Goal: Information Seeking & Learning: Find specific fact

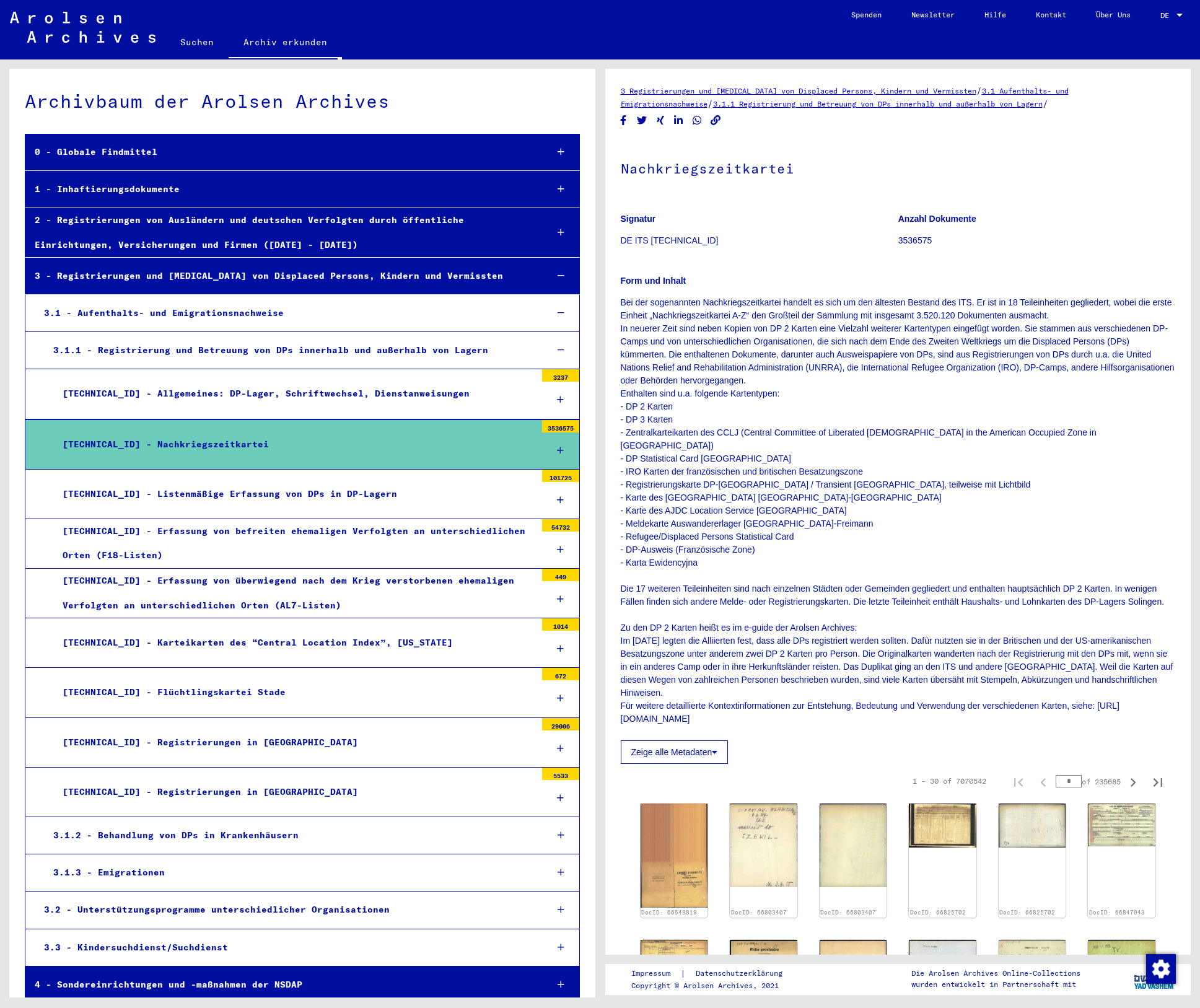
click at [557, 448] on icon at bounding box center [561, 450] width 7 height 9
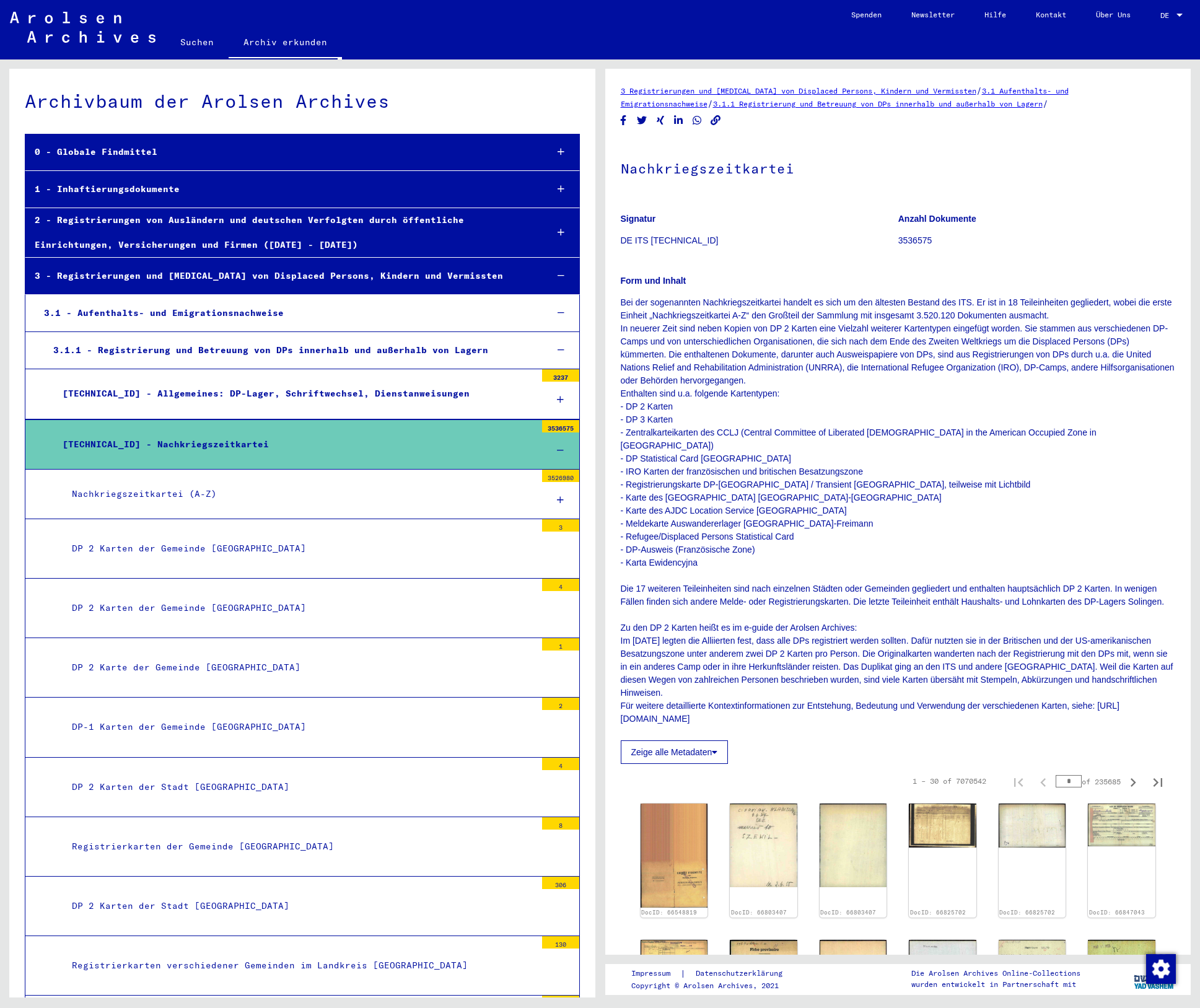
click at [557, 499] on icon at bounding box center [561, 500] width 7 height 9
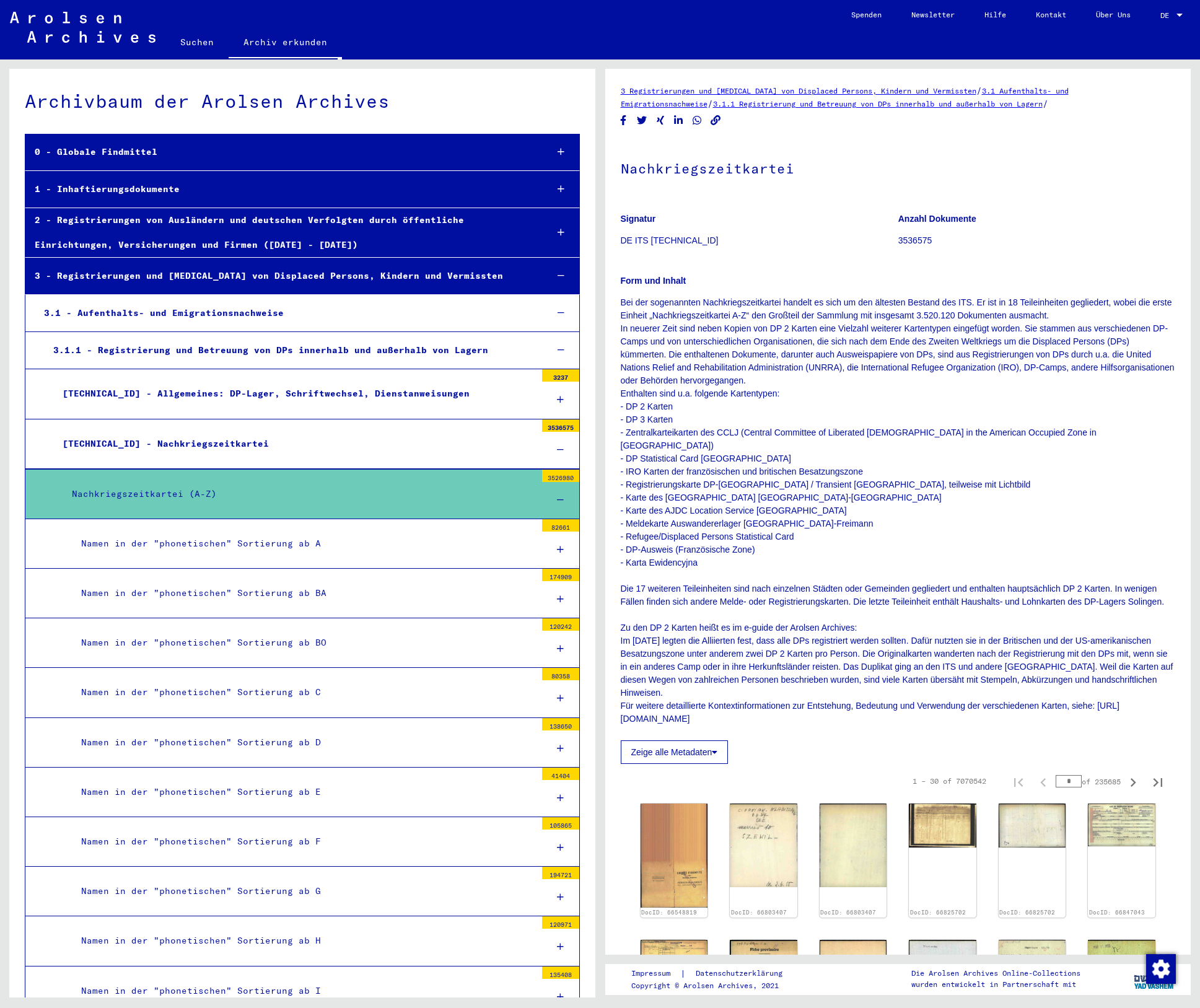
click at [557, 748] on icon at bounding box center [561, 748] width 7 height 9
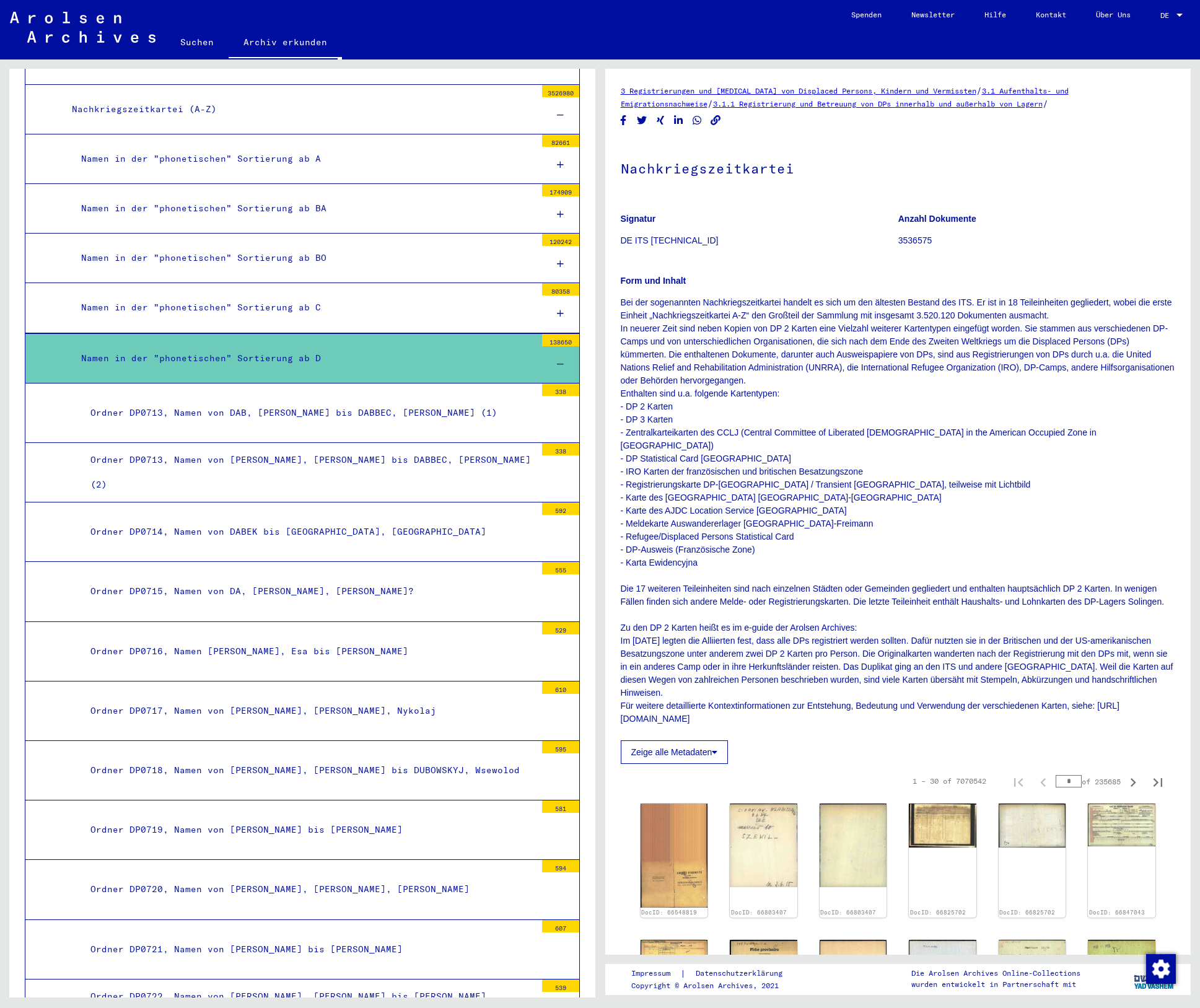
scroll to position [434, 0]
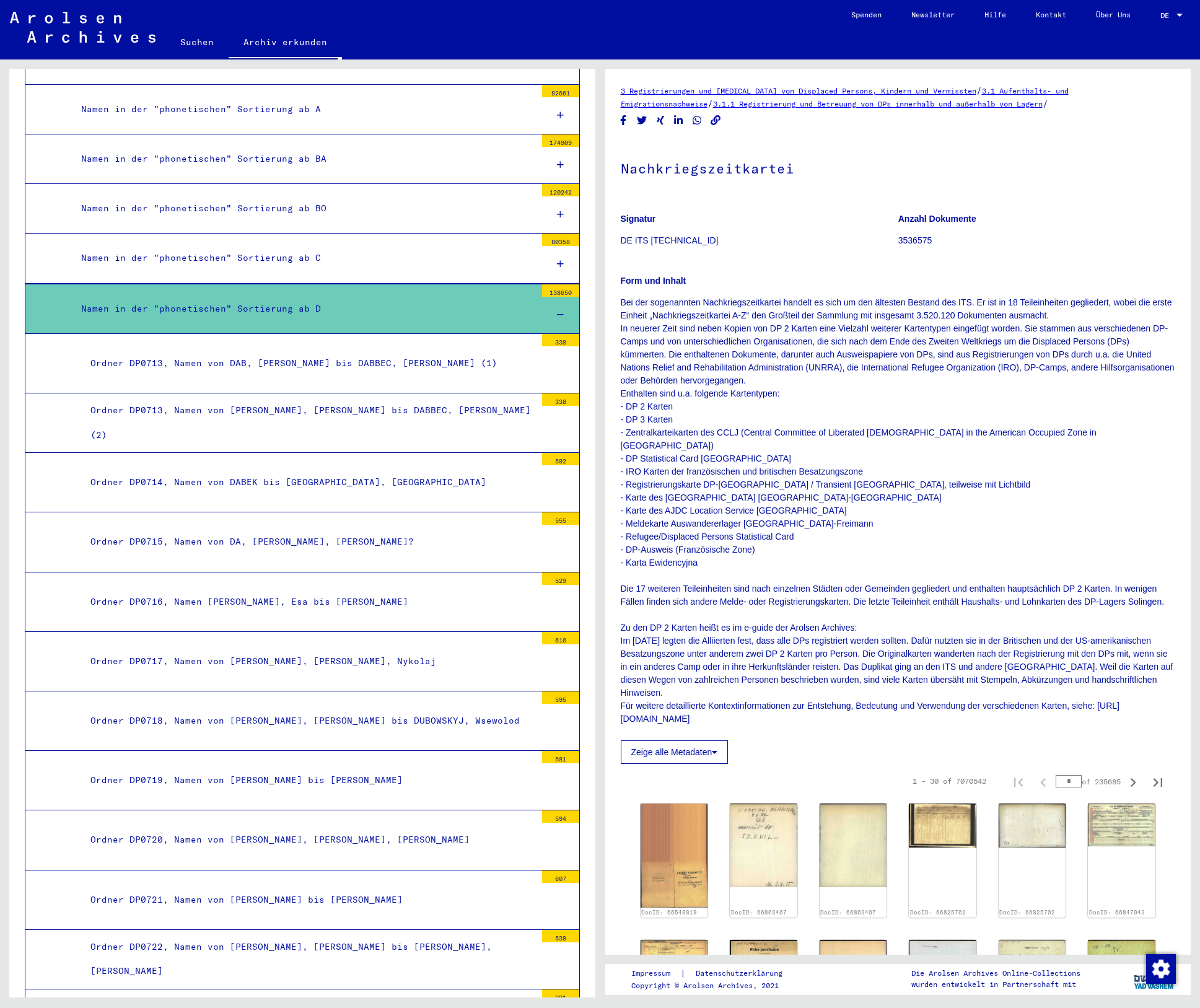
click at [252, 540] on div "Ordner DP0715, Namen von DA, [PERSON_NAME], [PERSON_NAME]?" at bounding box center [308, 542] width 455 height 24
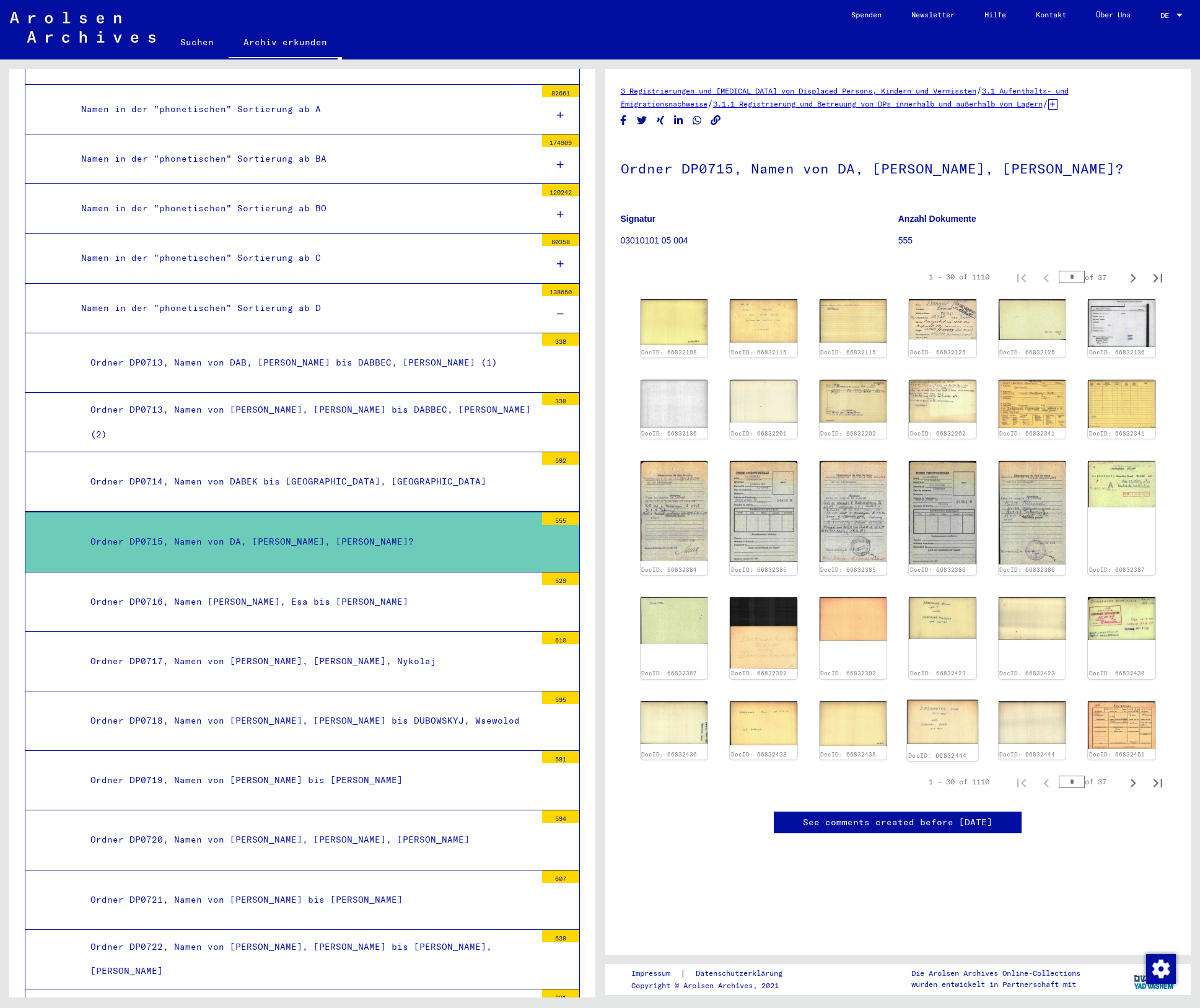
click at [941, 720] on img at bounding box center [943, 722] width 71 height 45
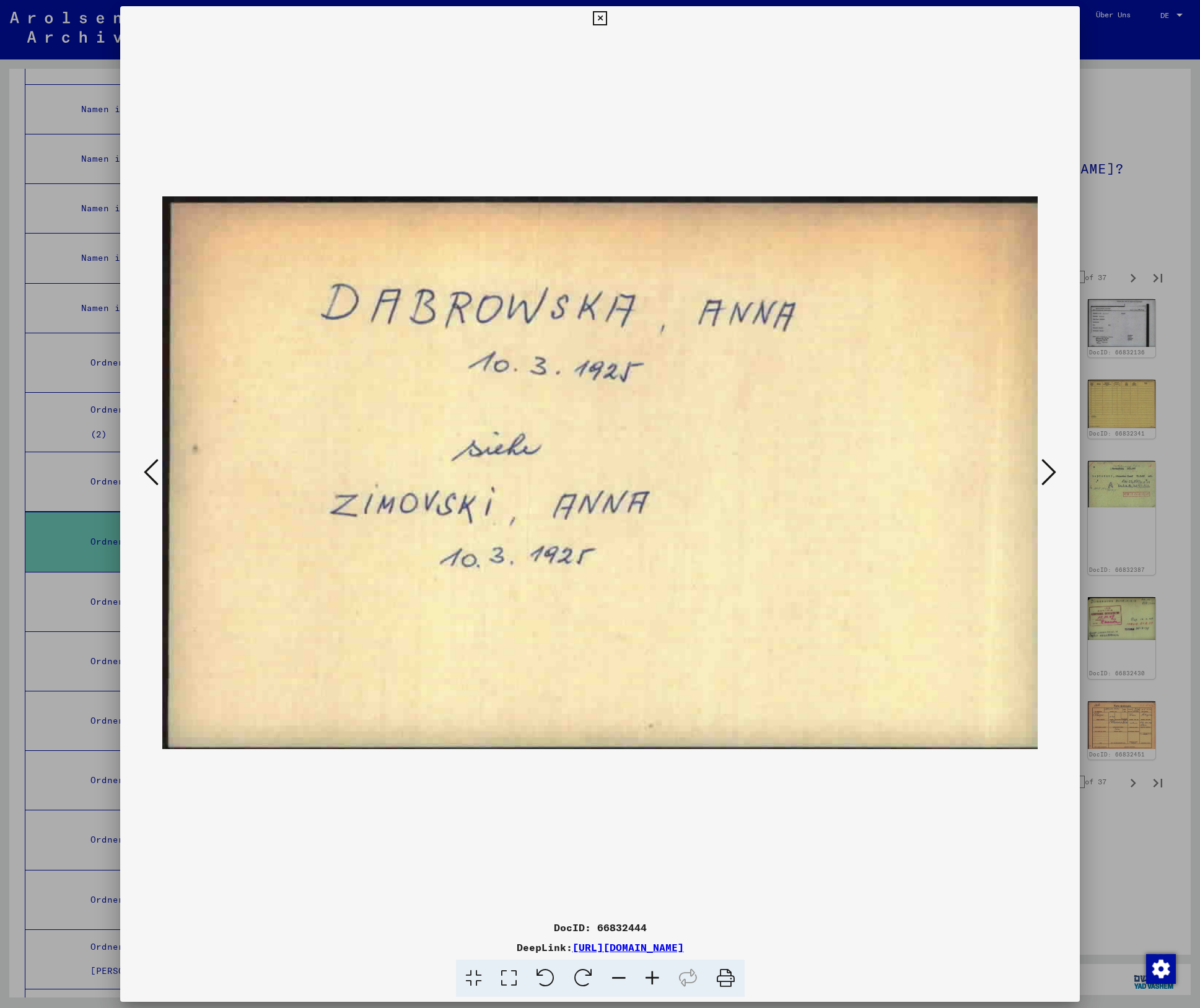
click at [599, 18] on icon at bounding box center [600, 18] width 14 height 15
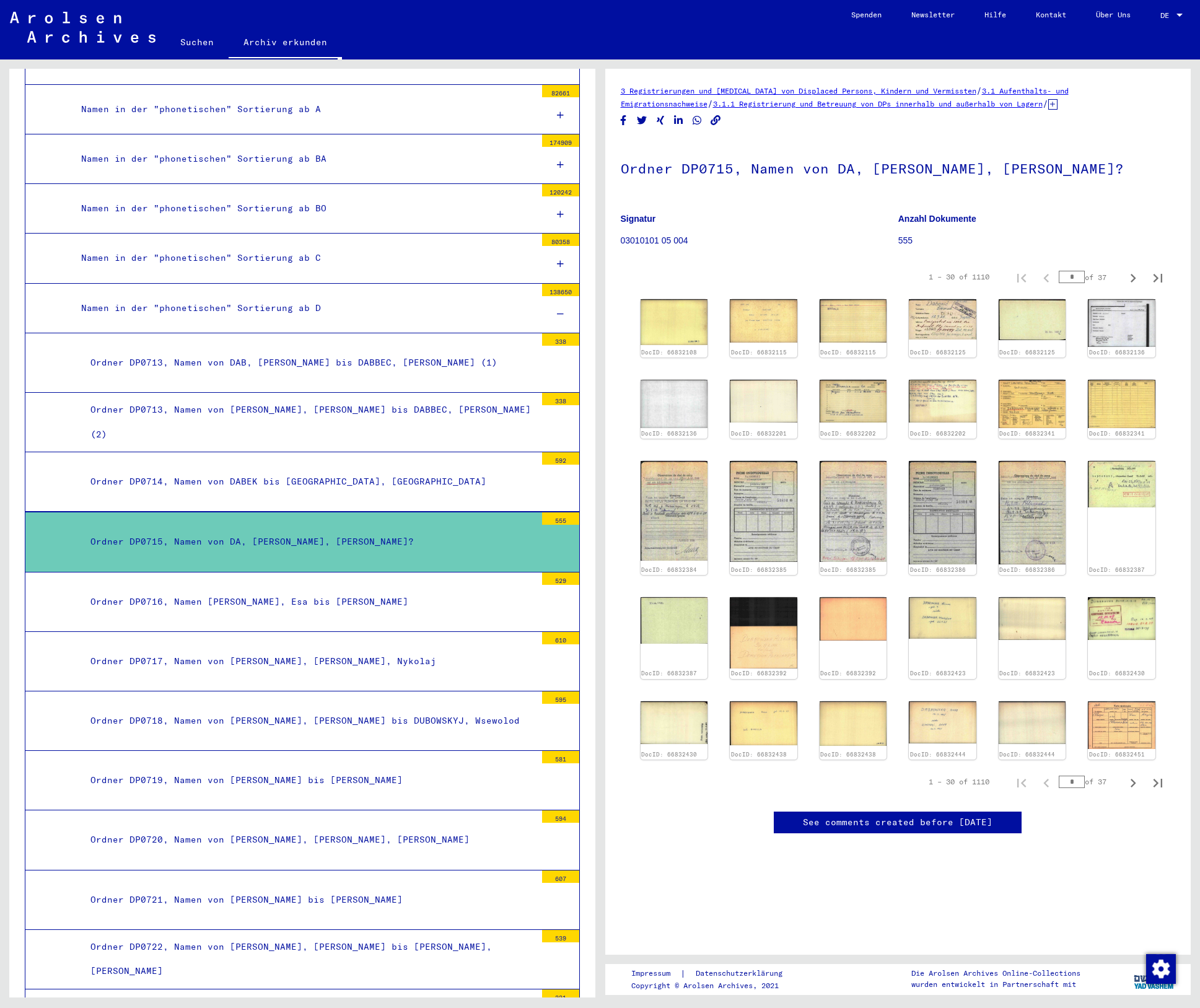
click at [1032, 773] on div "1 – 30 of 1110 * of 37" at bounding box center [1042, 782] width 256 height 24
type input "**"
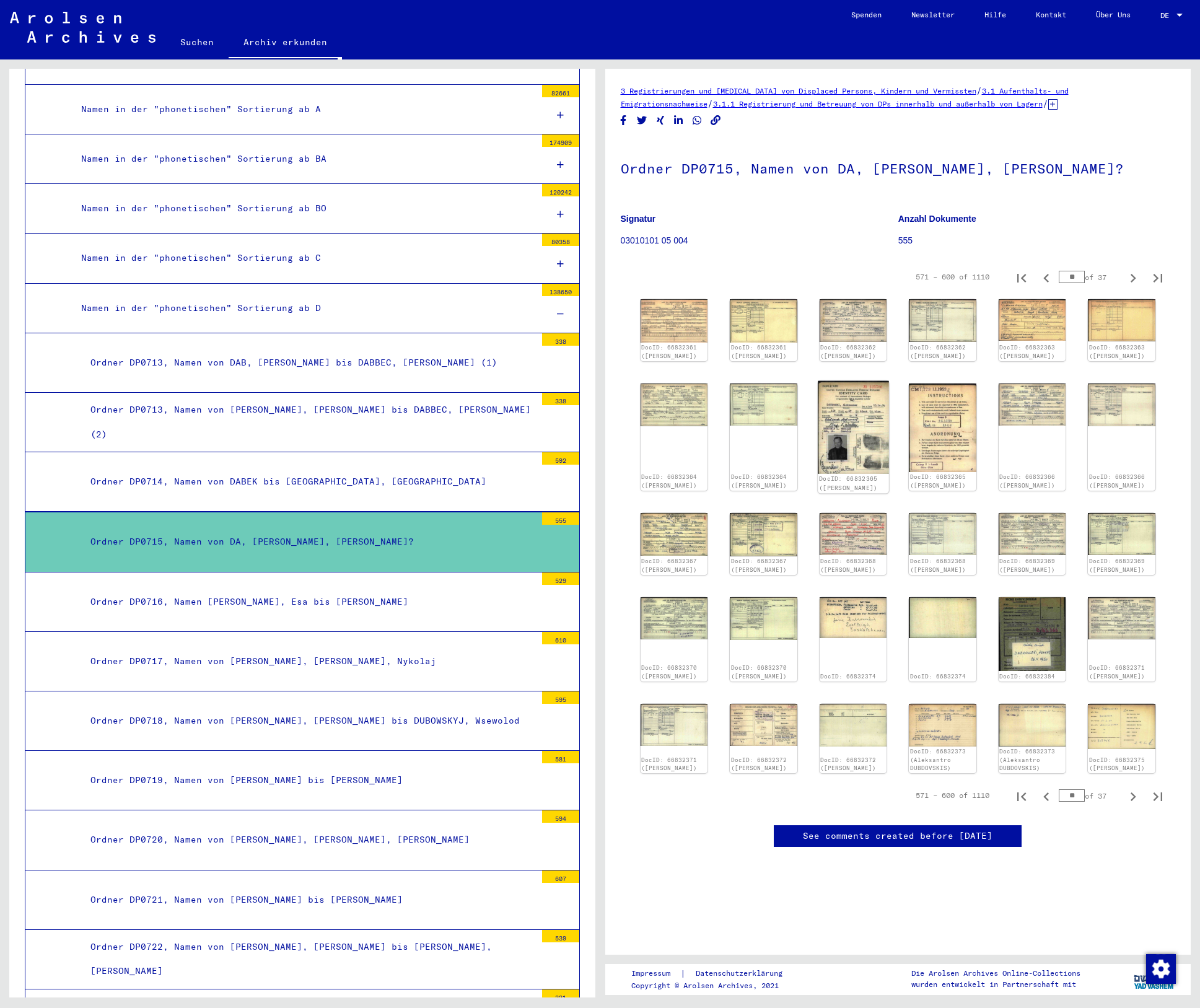
click at [841, 446] on img at bounding box center [853, 427] width 71 height 93
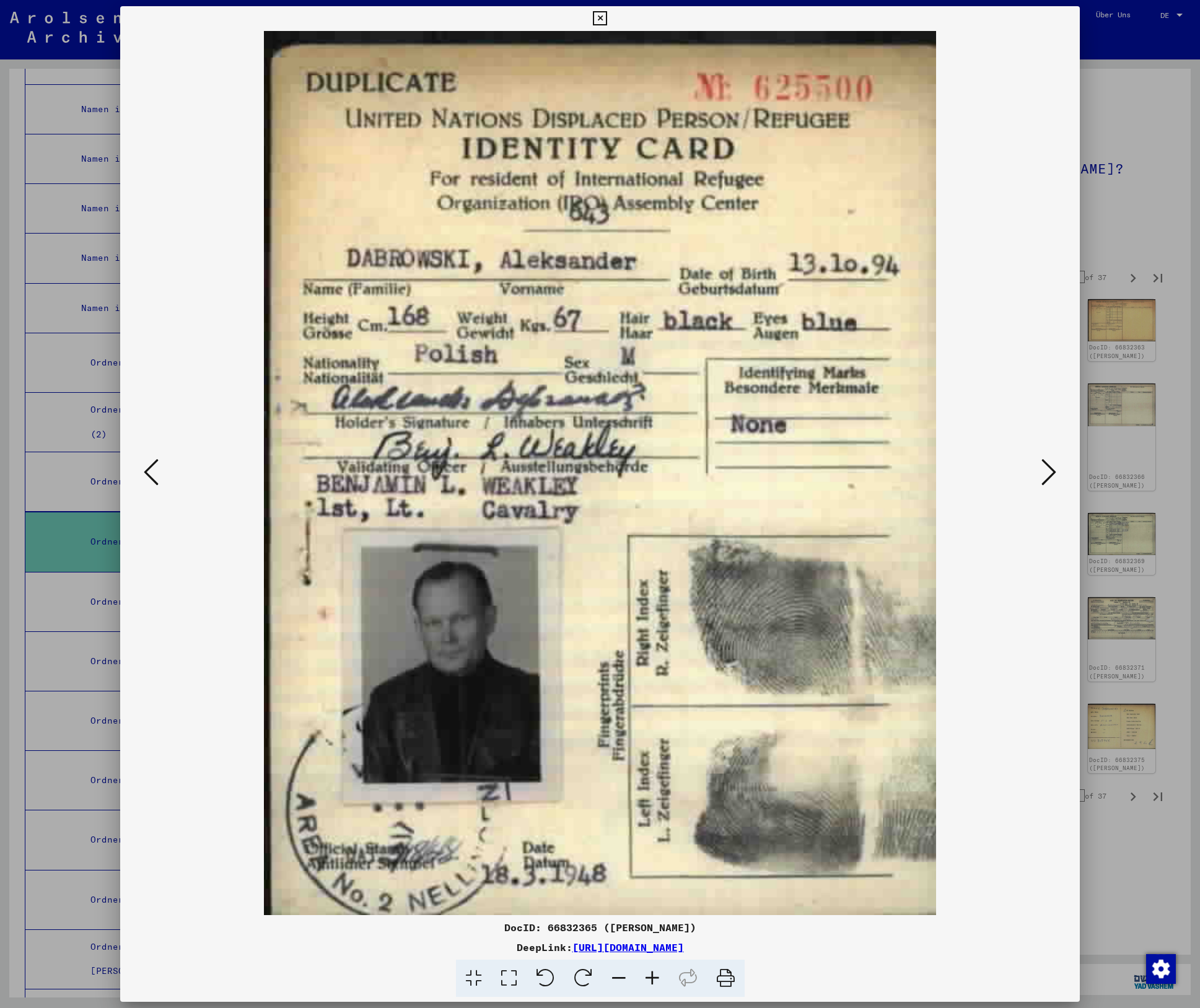
click at [601, 18] on icon at bounding box center [600, 18] width 14 height 15
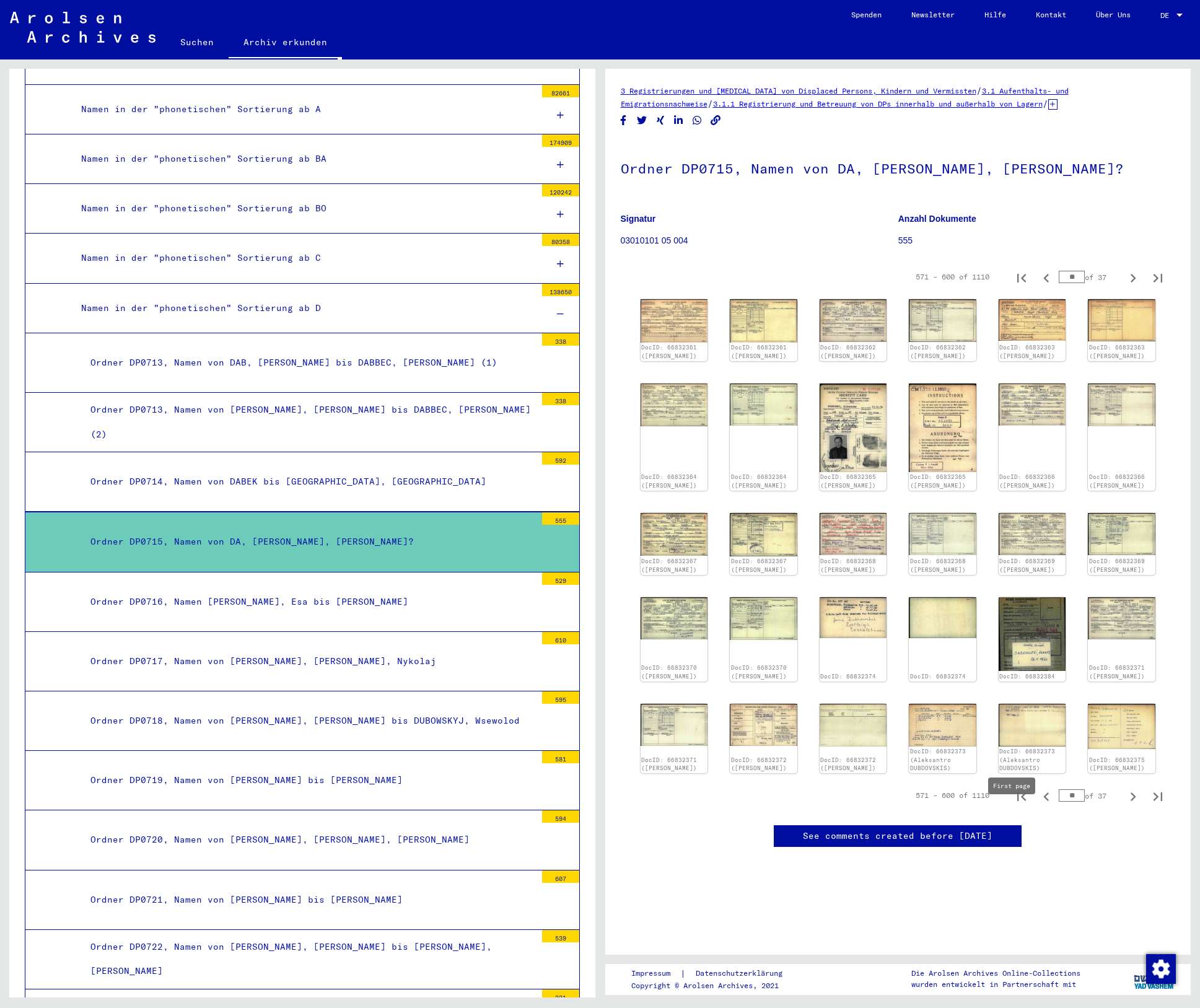
drag, startPoint x: 1072, startPoint y: 817, endPoint x: 1012, endPoint y: 817, distance: 60.0
click at [1012, 808] on div "571 – 600 of 1110 ** of 37" at bounding box center [1035, 795] width 269 height 24
type input "**"
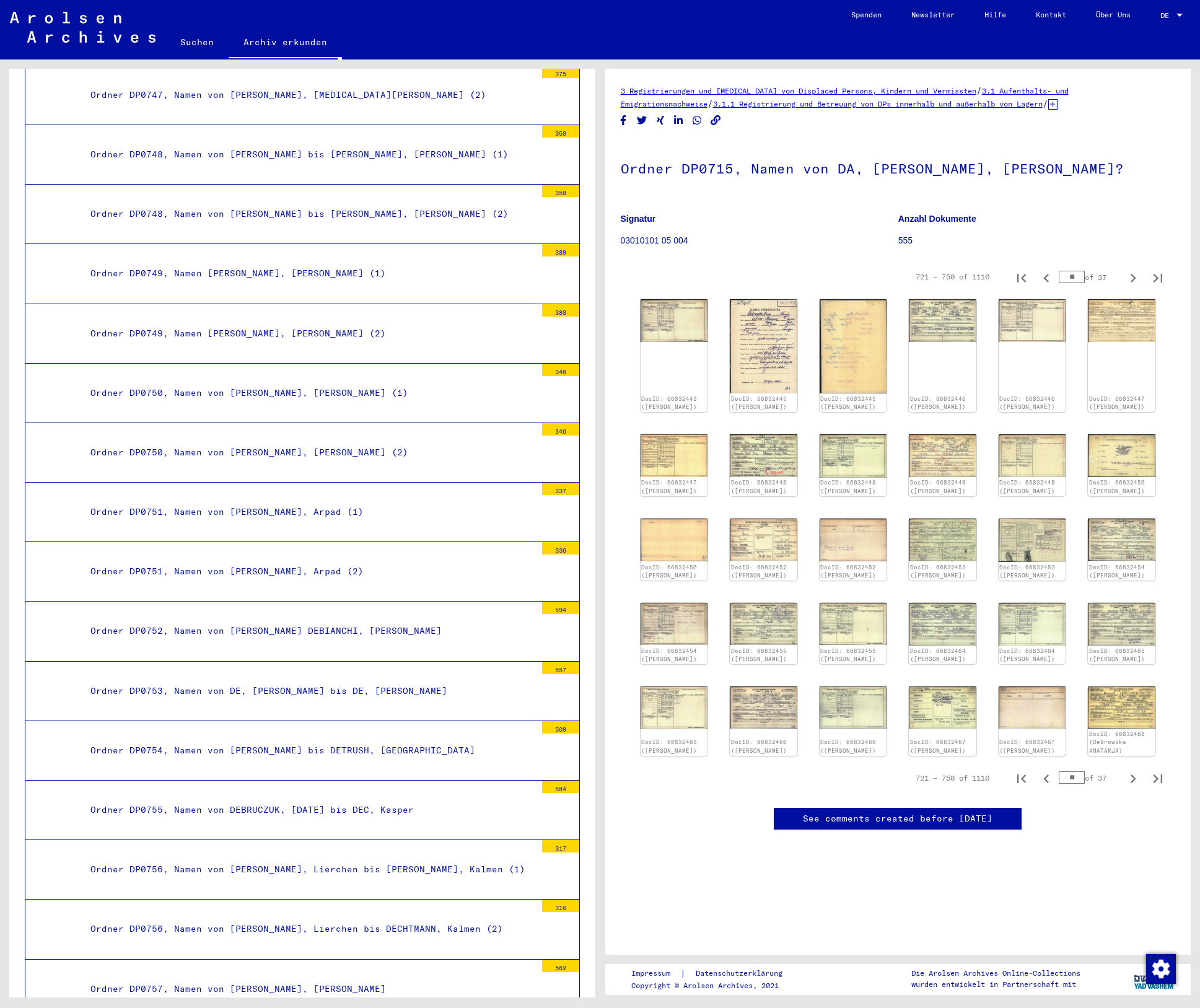
scroll to position [3903, 0]
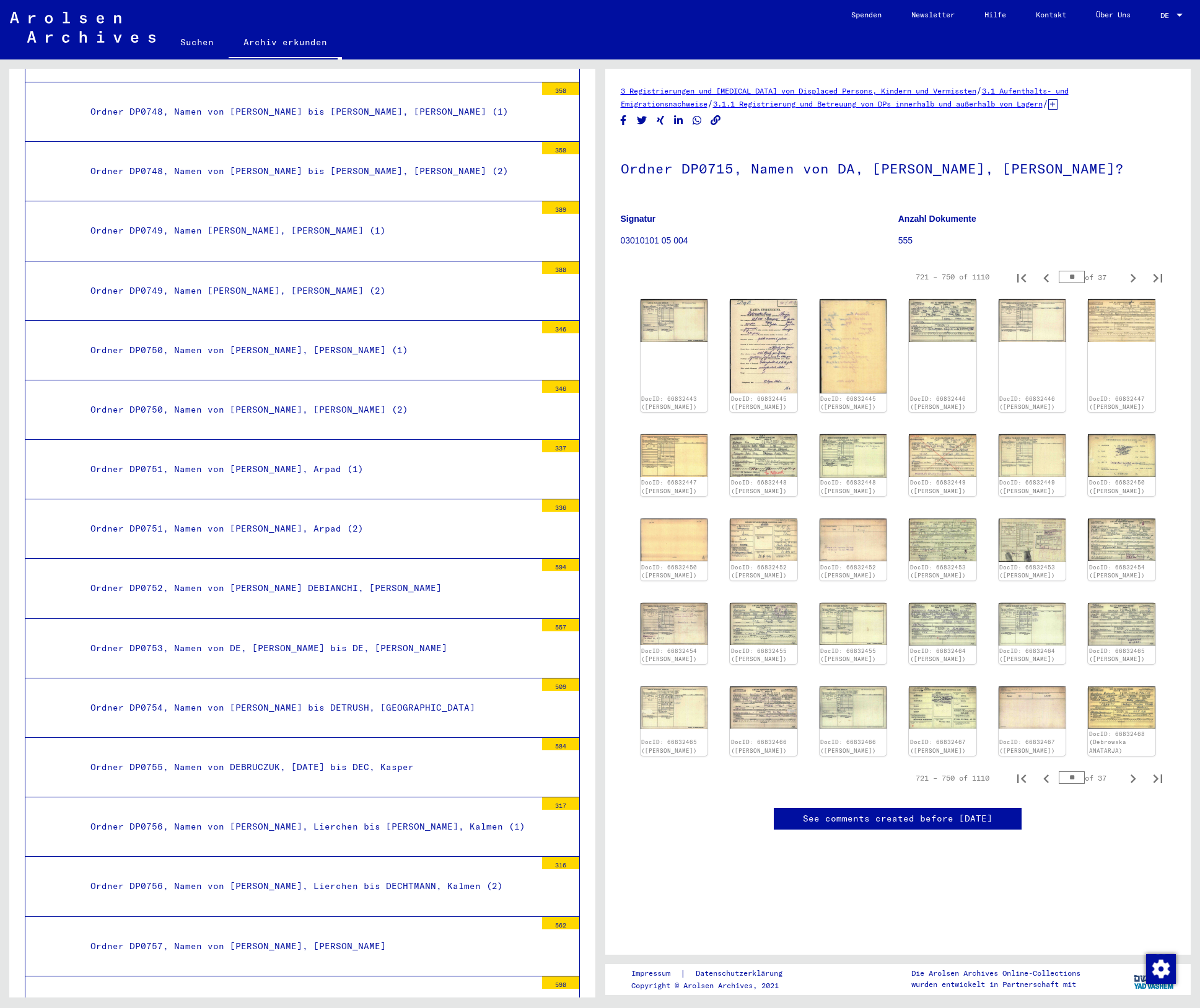
click at [248, 705] on div "Ordner DP0754, Namen von [PERSON_NAME] bis DETRUSH, [GEOGRAPHIC_DATA]" at bounding box center [308, 708] width 455 height 24
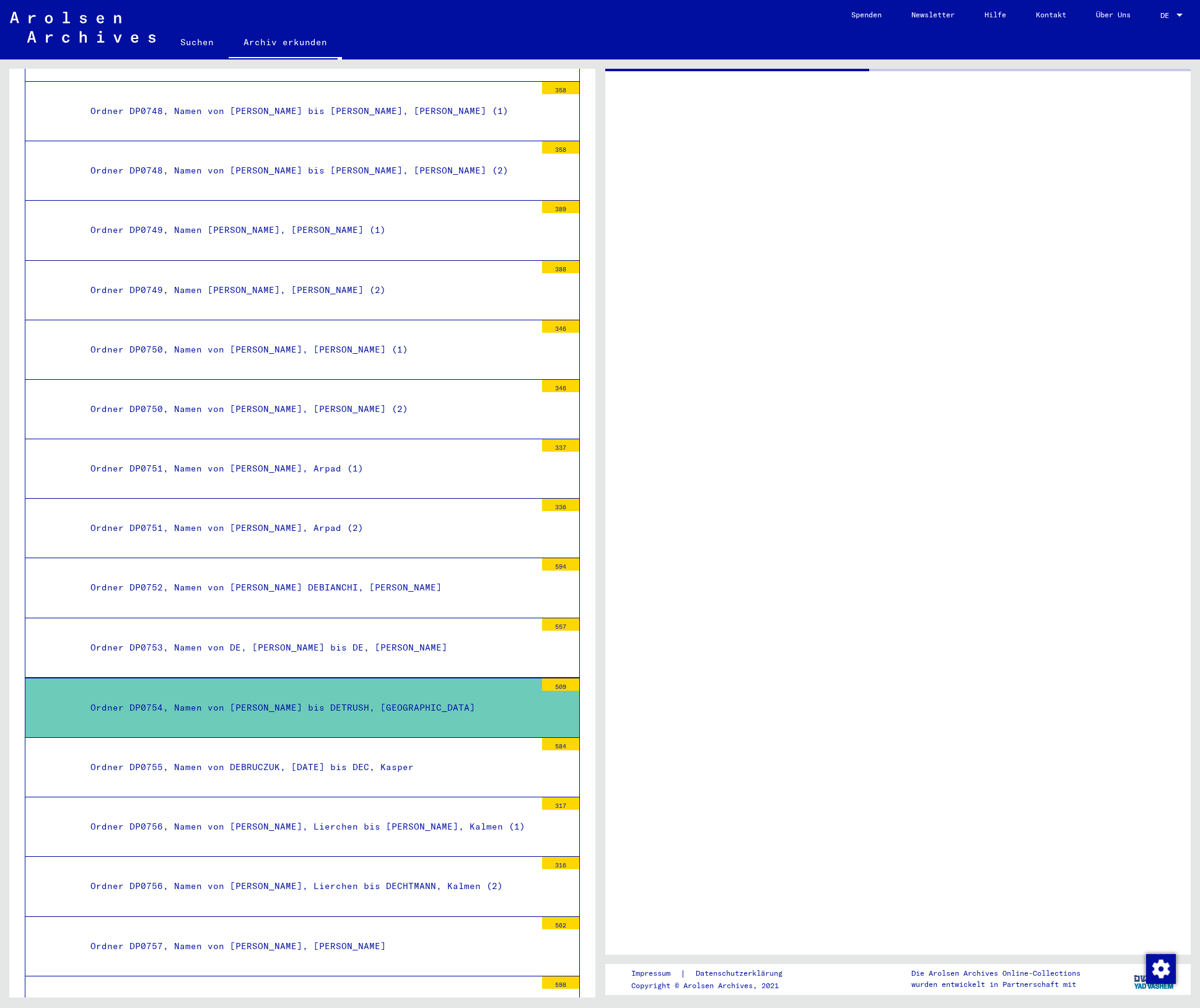
scroll to position [3902, 0]
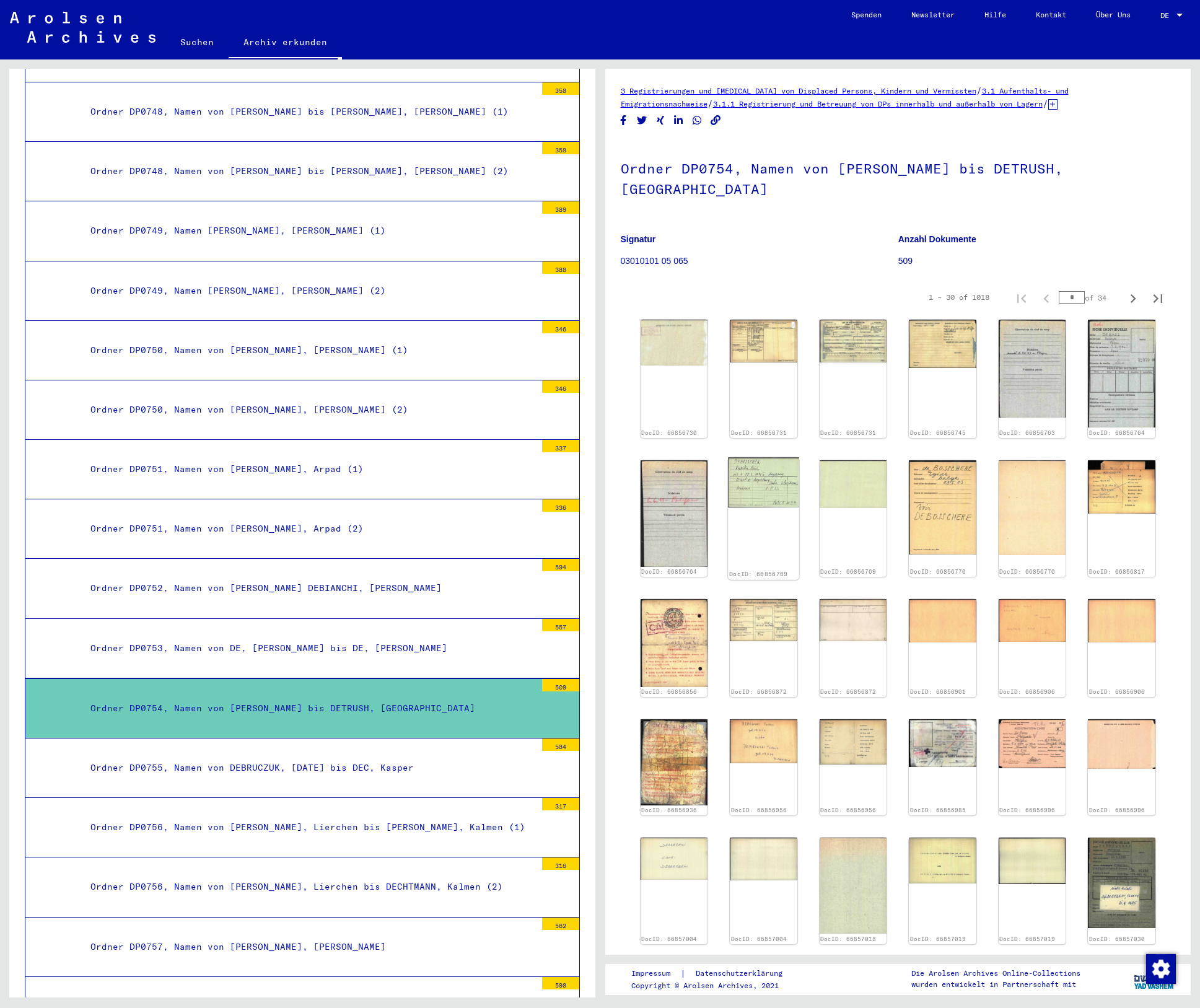
click at [766, 494] on div "DocID: 66856769" at bounding box center [763, 518] width 71 height 122
click at [751, 457] on img at bounding box center [763, 482] width 71 height 50
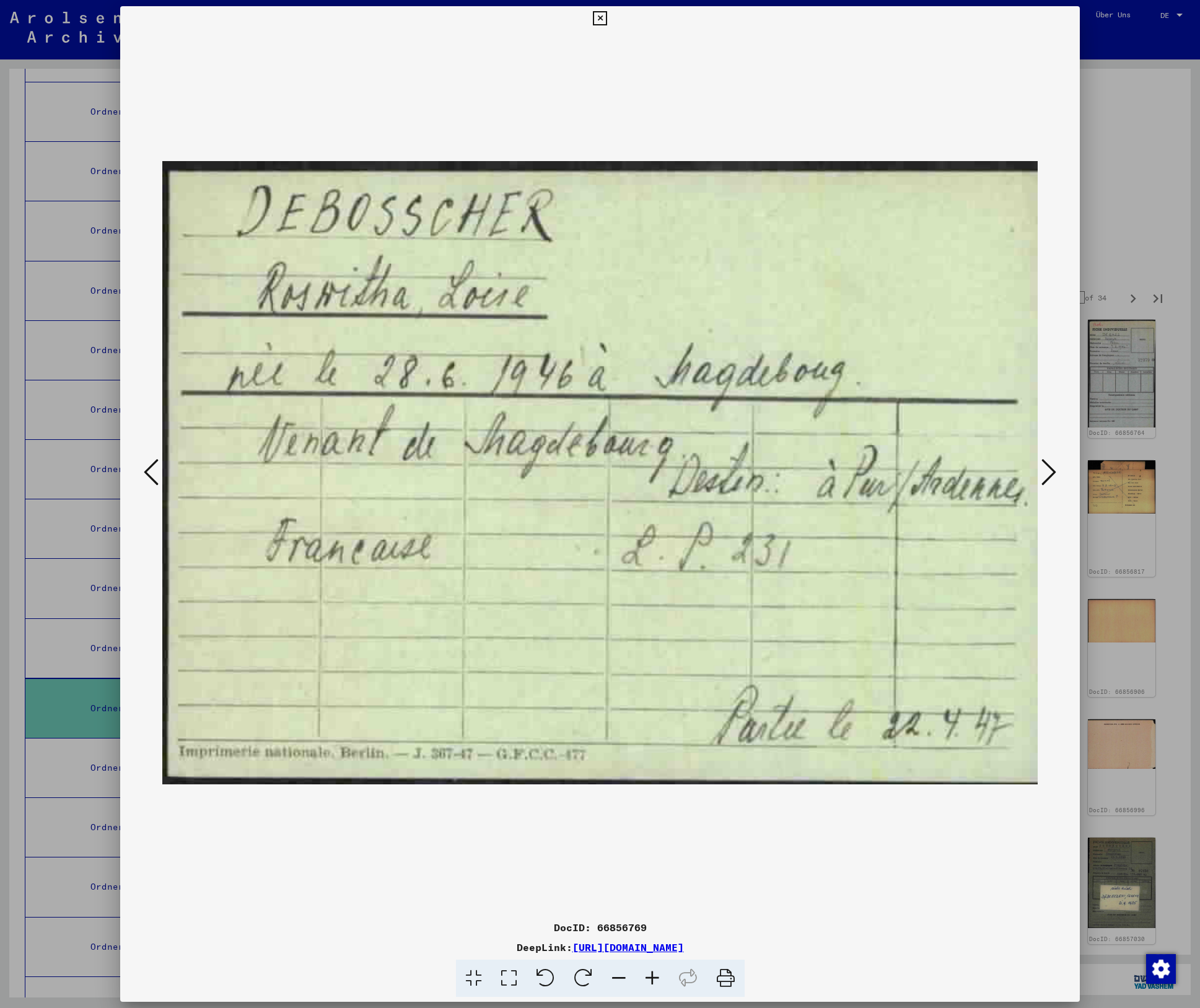
click at [601, 18] on icon at bounding box center [600, 18] width 14 height 15
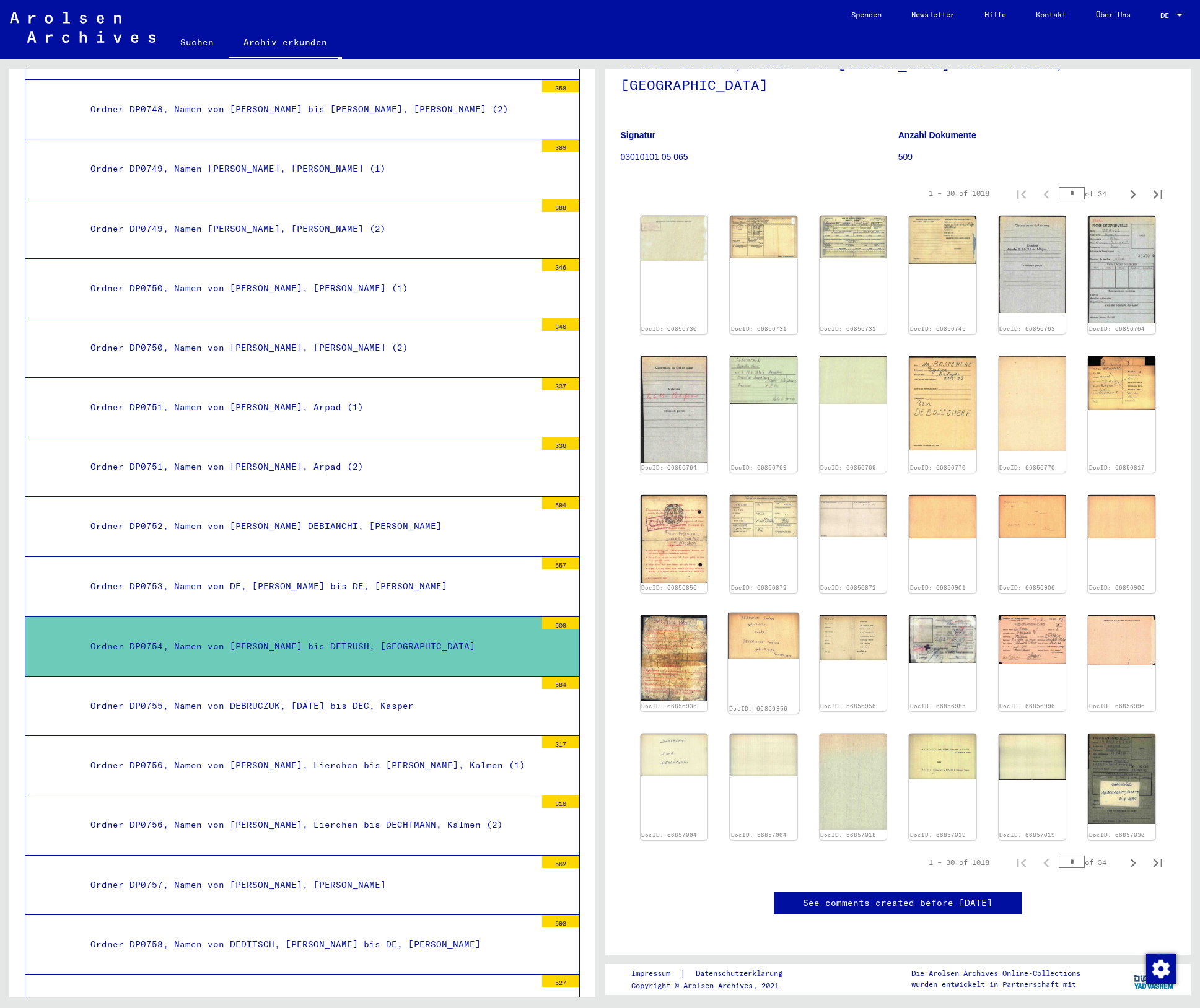
scroll to position [467, 0]
click at [1070, 856] on input "*" at bounding box center [1072, 862] width 26 height 12
drag, startPoint x: 1070, startPoint y: 467, endPoint x: 997, endPoint y: 460, distance: 73.3
click at [997, 850] on div "1 – 30 of 1018 * of 34" at bounding box center [1042, 862] width 256 height 24
type input "**"
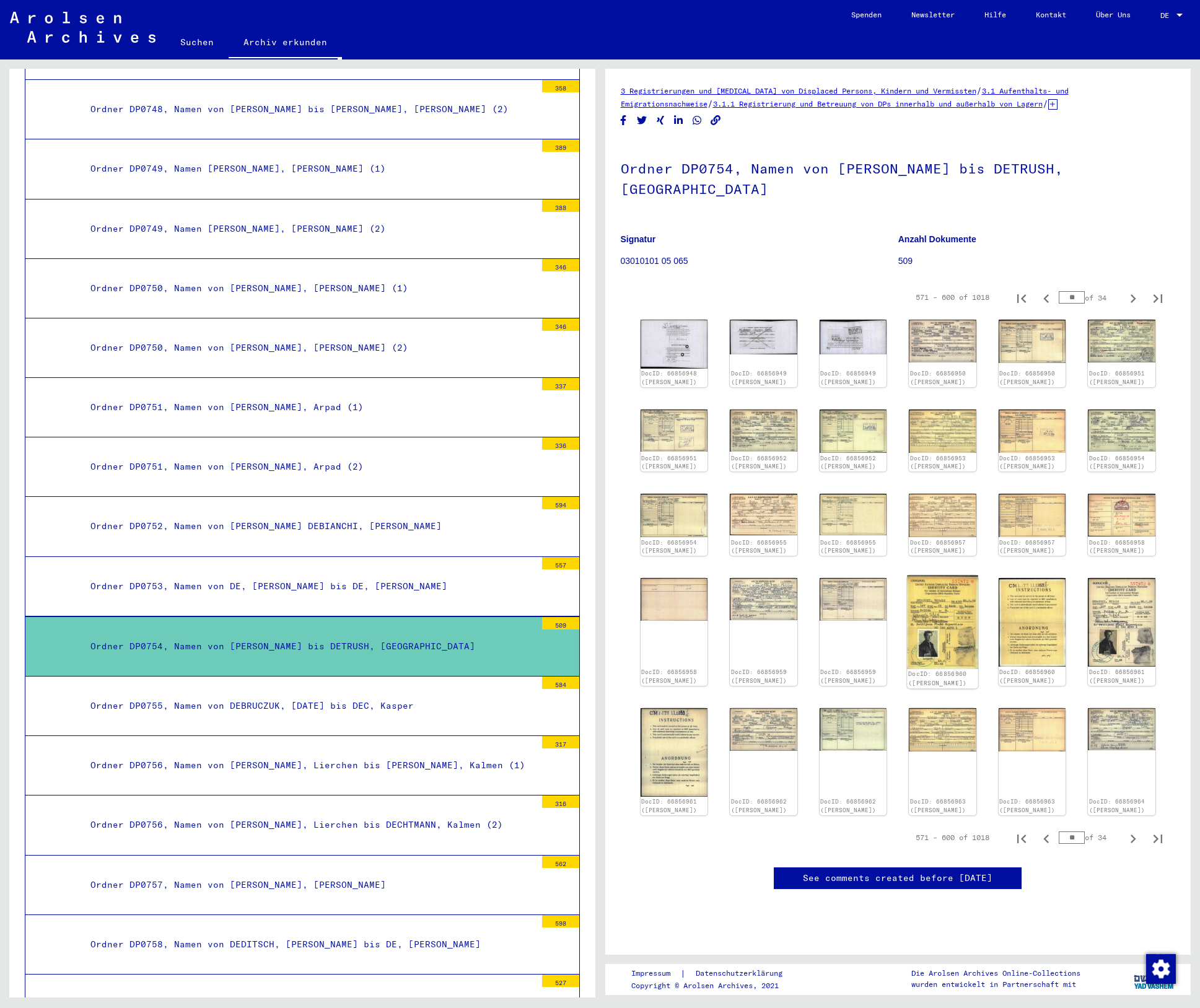
scroll to position [367, 0]
click at [1131, 835] on icon "Next page" at bounding box center [1133, 839] width 5 height 9
type input "**"
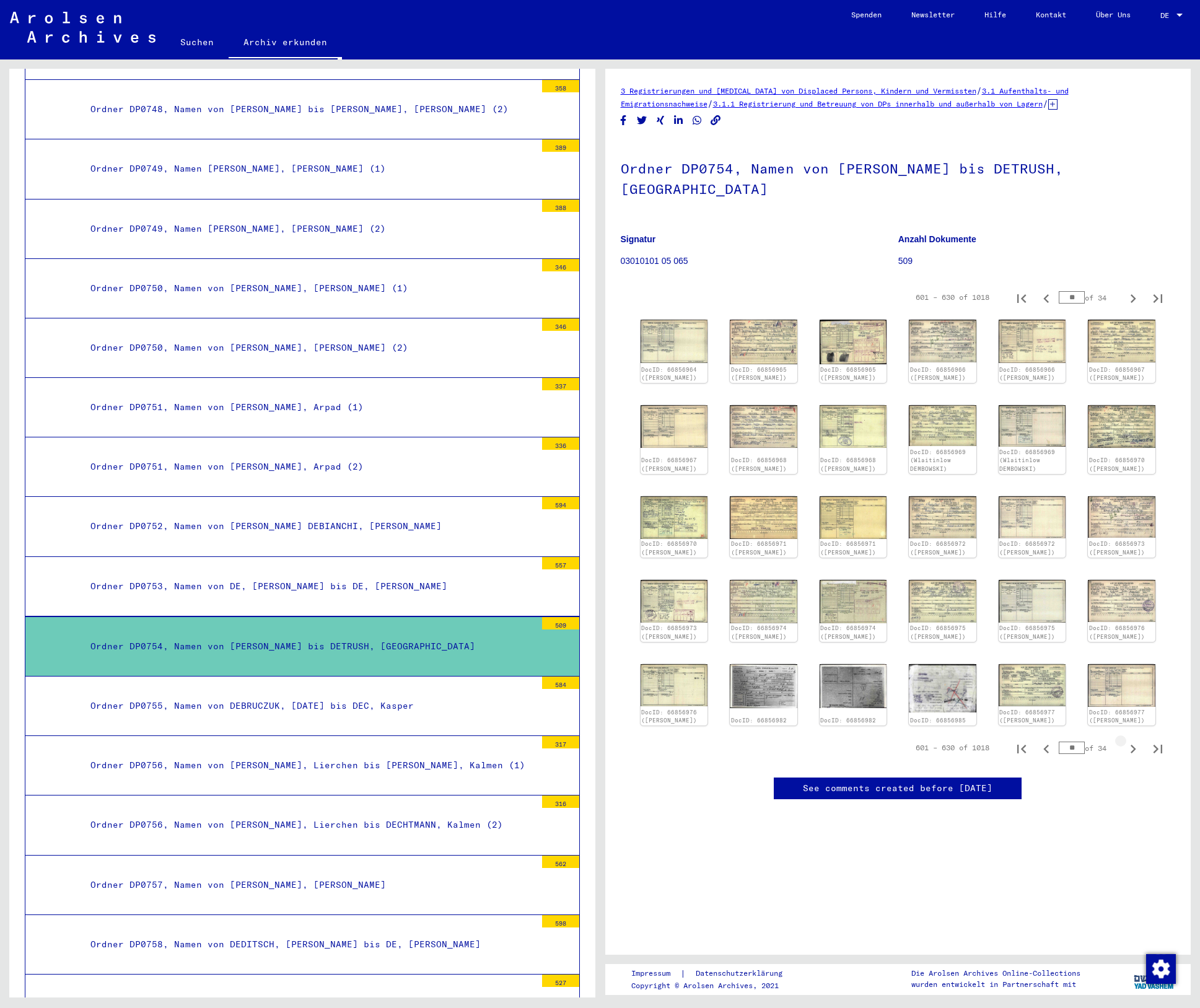
click at [1131, 745] on icon "Next page" at bounding box center [1133, 749] width 5 height 9
type input "**"
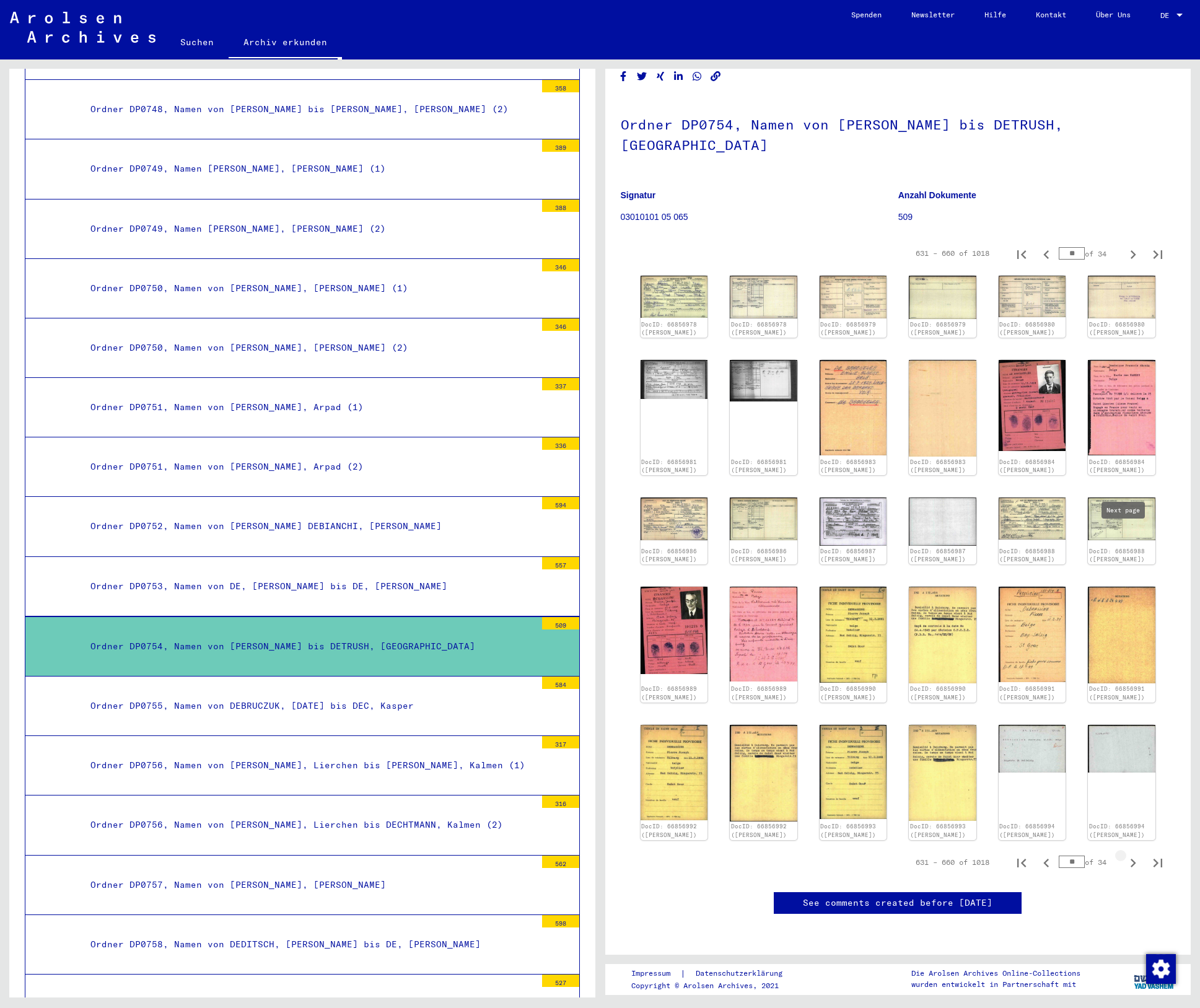
click at [1124, 854] on icon "Next page" at bounding box center [1133, 863] width 18 height 18
type input "**"
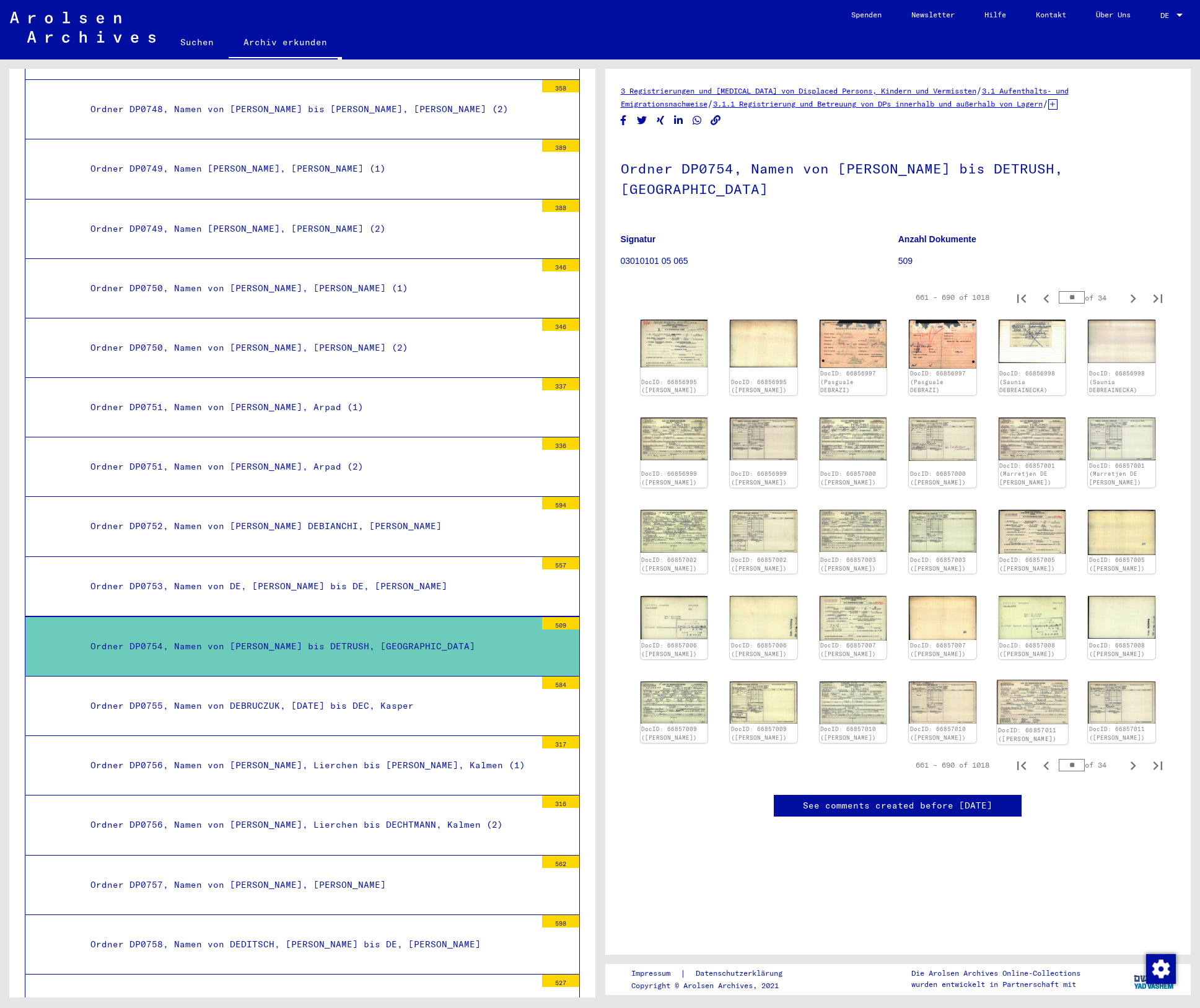
scroll to position [38, 0]
click at [1124, 757] on icon "Next page" at bounding box center [1133, 766] width 18 height 18
type input "**"
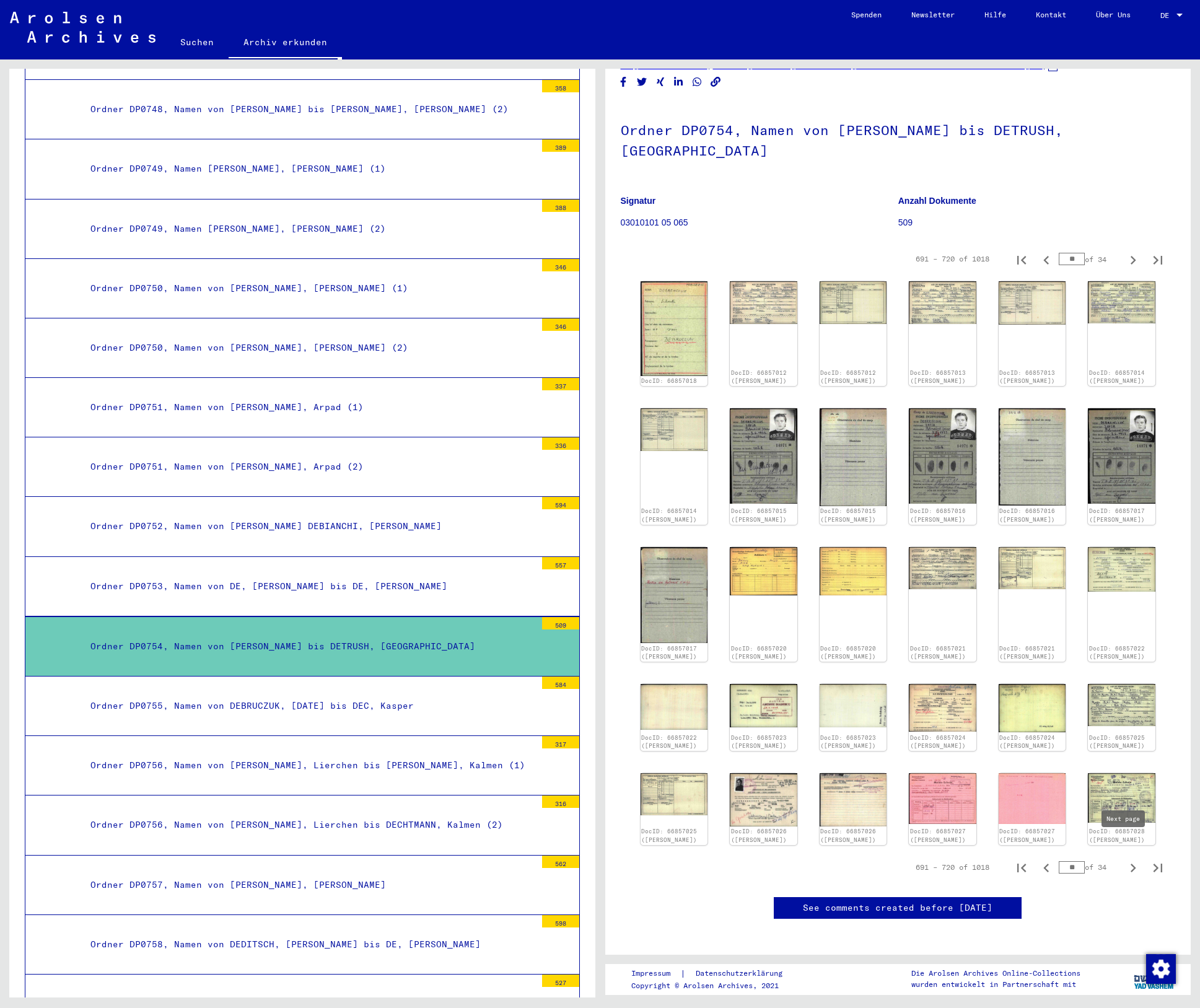
click at [1126, 859] on icon "Next page" at bounding box center [1133, 868] width 18 height 18
type input "**"
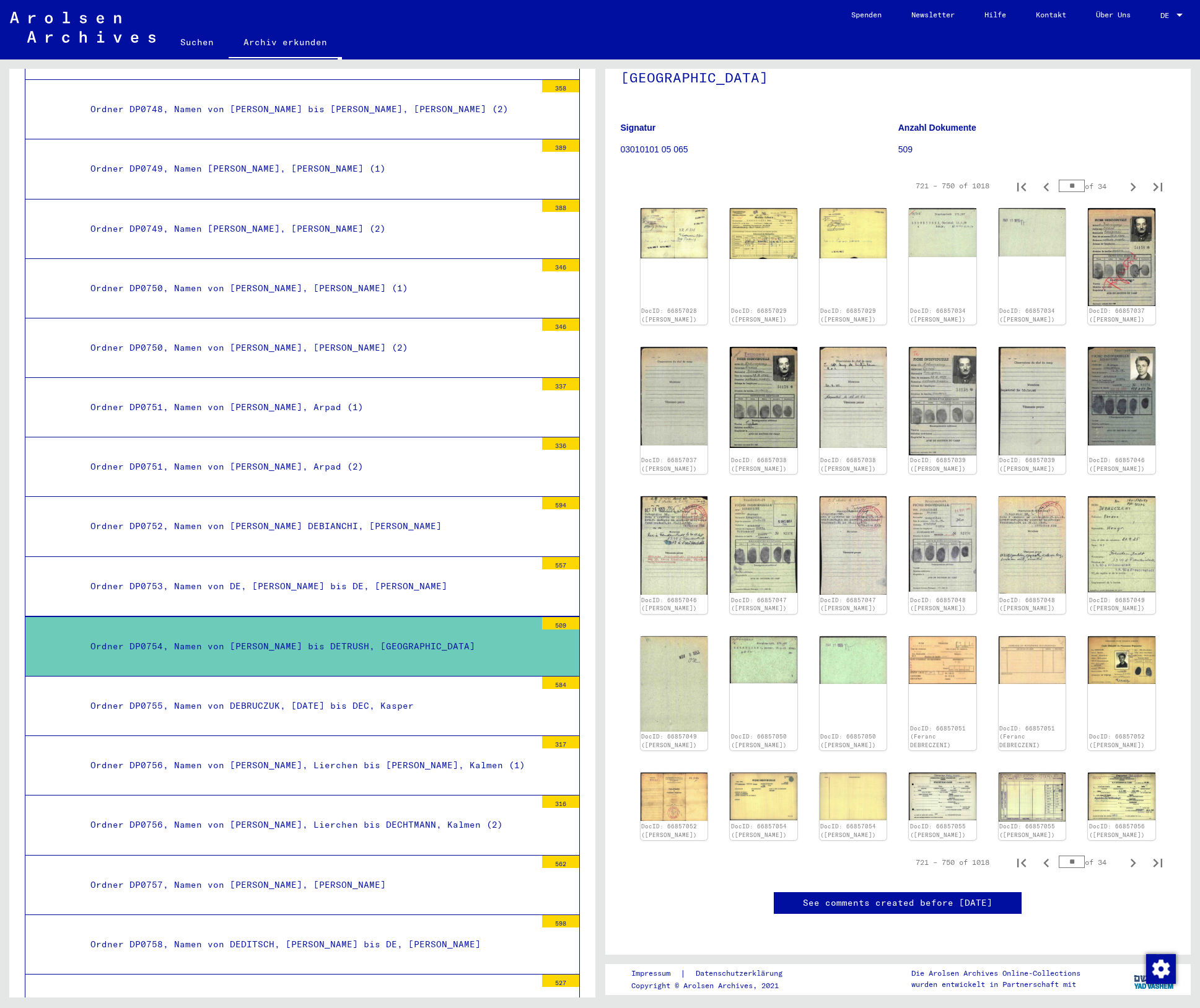
scroll to position [286, 0]
click at [1131, 858] on icon "Next page" at bounding box center [1133, 862] width 5 height 9
type input "**"
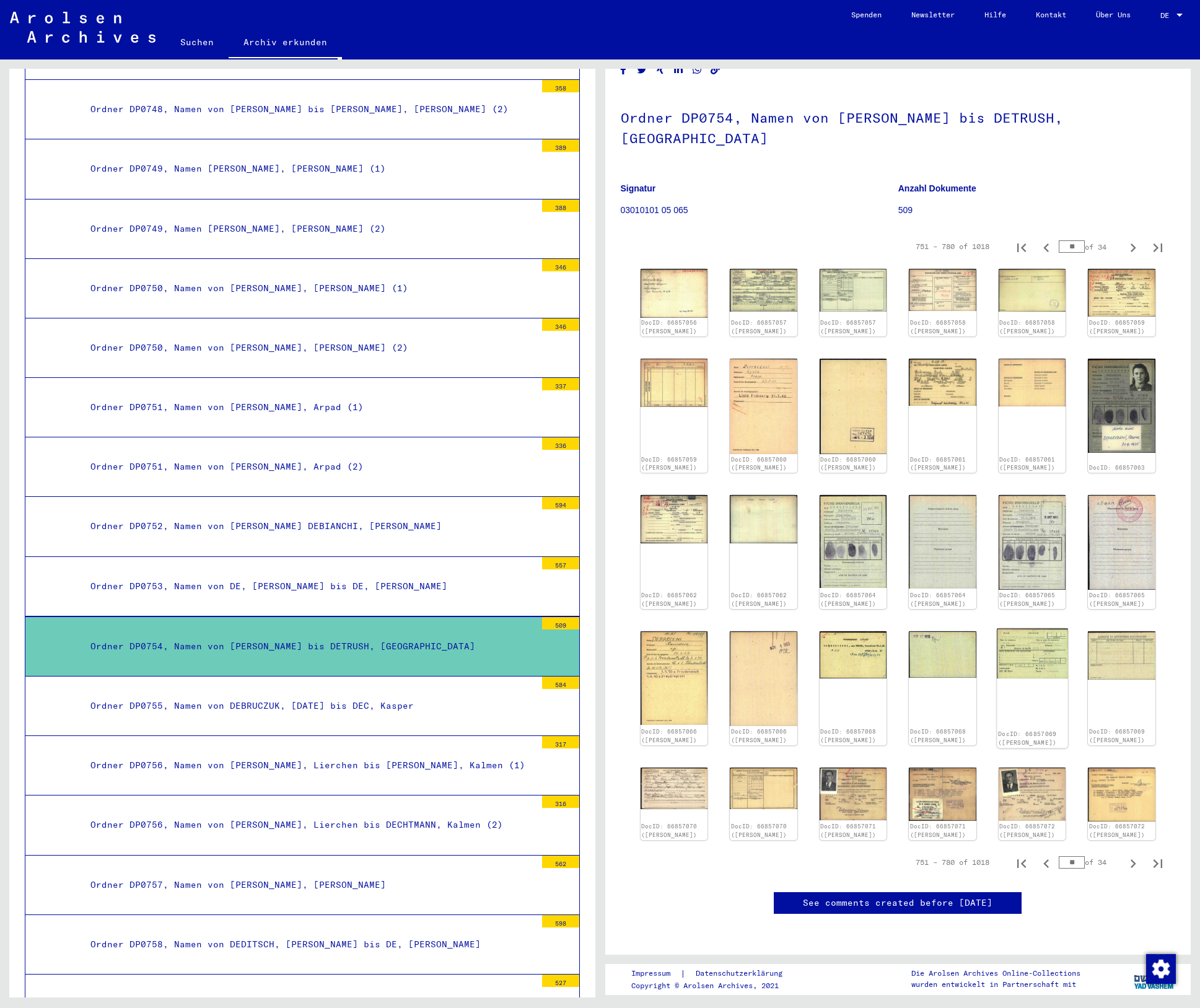
scroll to position [248, 0]
click at [1126, 855] on icon "Next page" at bounding box center [1133, 864] width 18 height 18
type input "**"
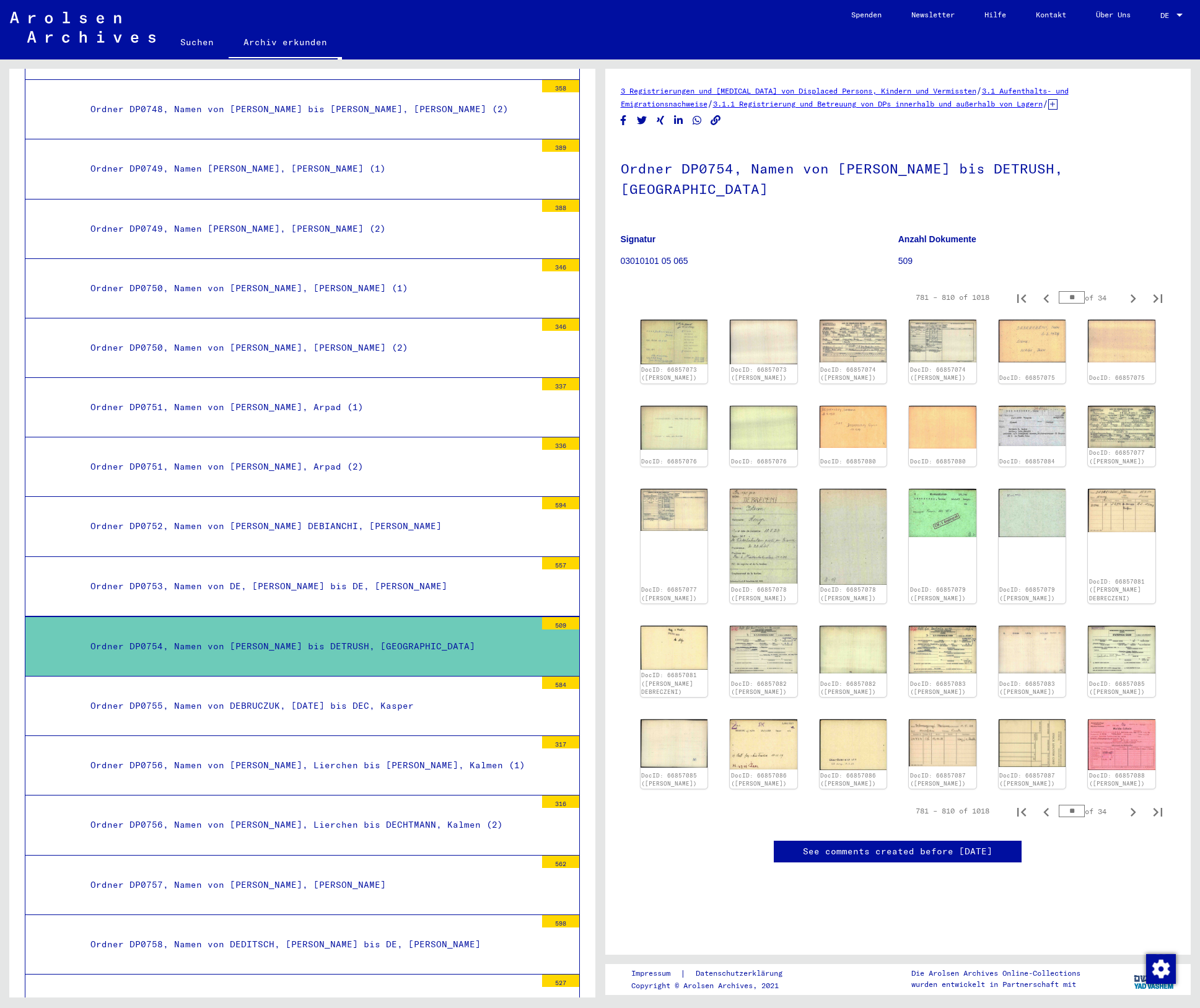
scroll to position [0, 0]
click at [1012, 329] on img at bounding box center [1033, 341] width 71 height 45
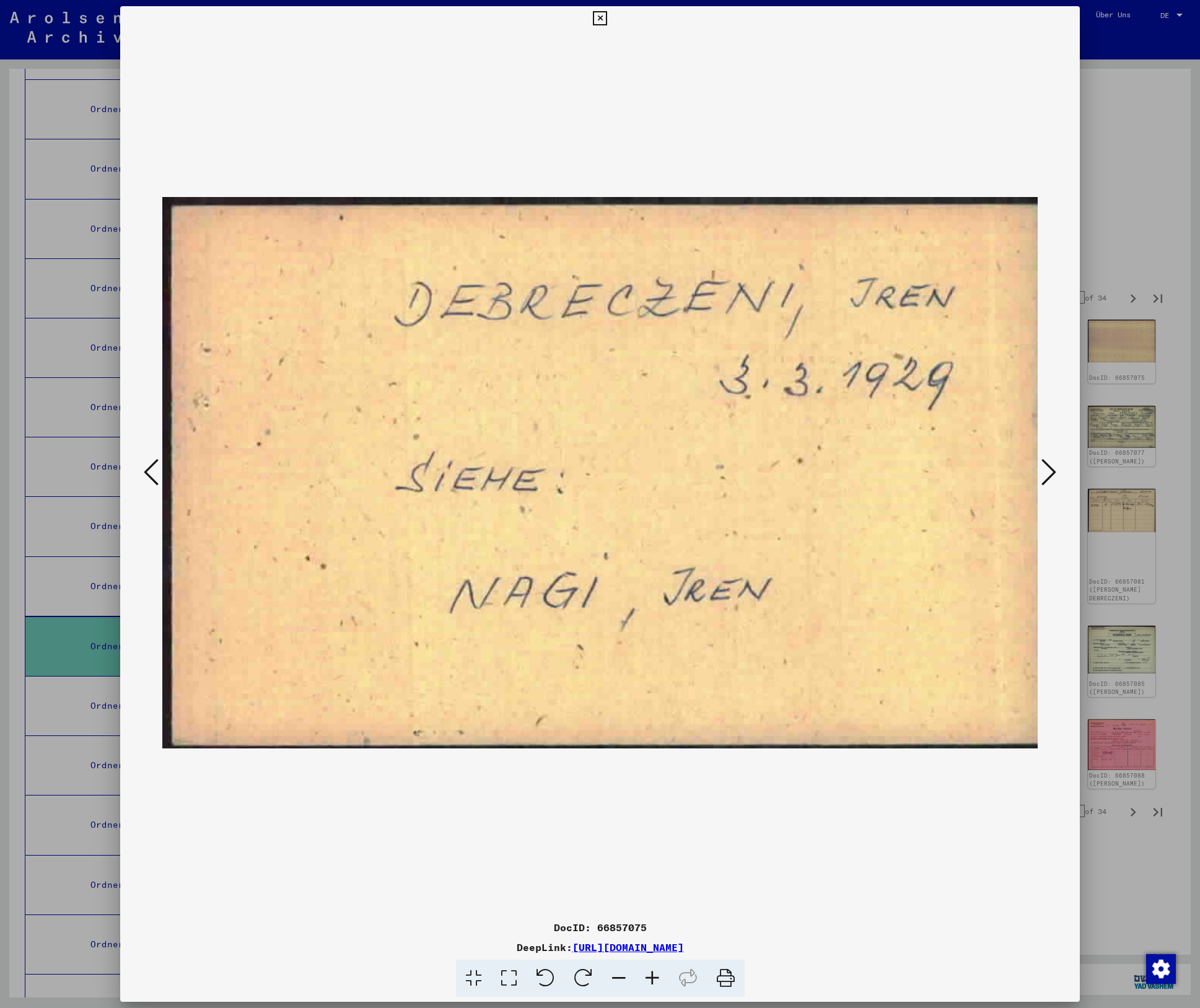
click at [1046, 467] on icon at bounding box center [1049, 472] width 15 height 30
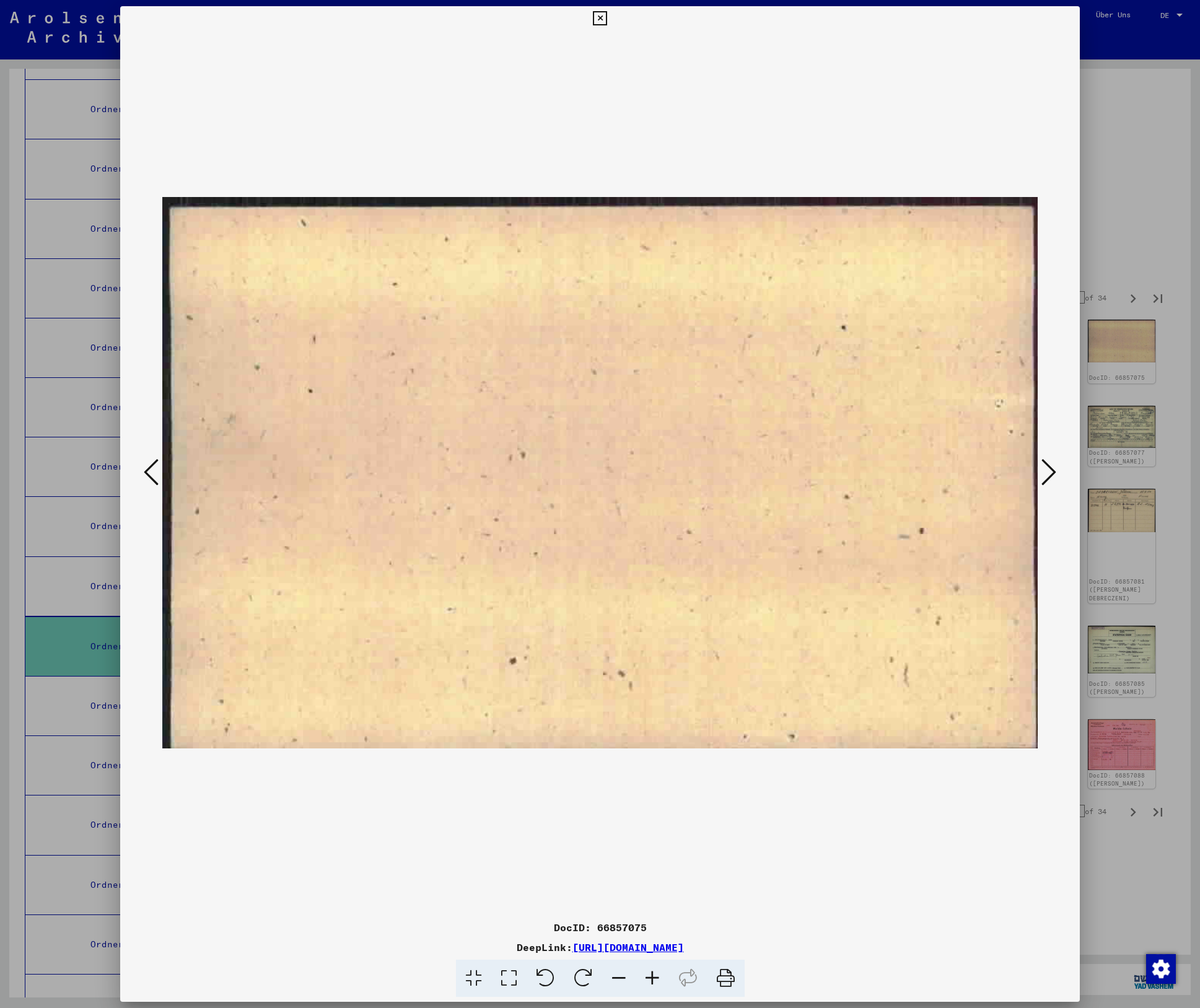
click at [1046, 467] on icon at bounding box center [1049, 472] width 15 height 30
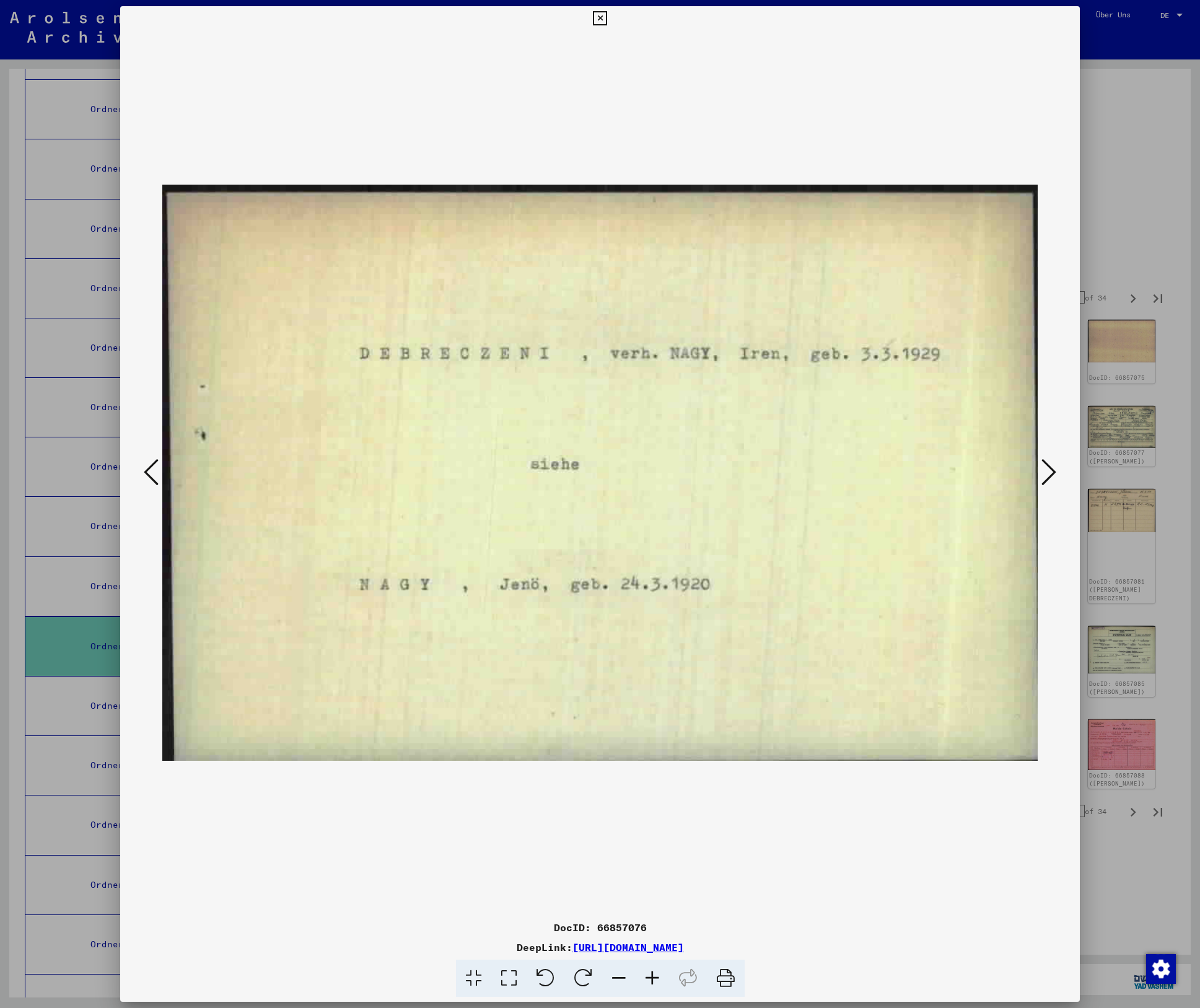
click at [1046, 467] on icon at bounding box center [1049, 472] width 15 height 30
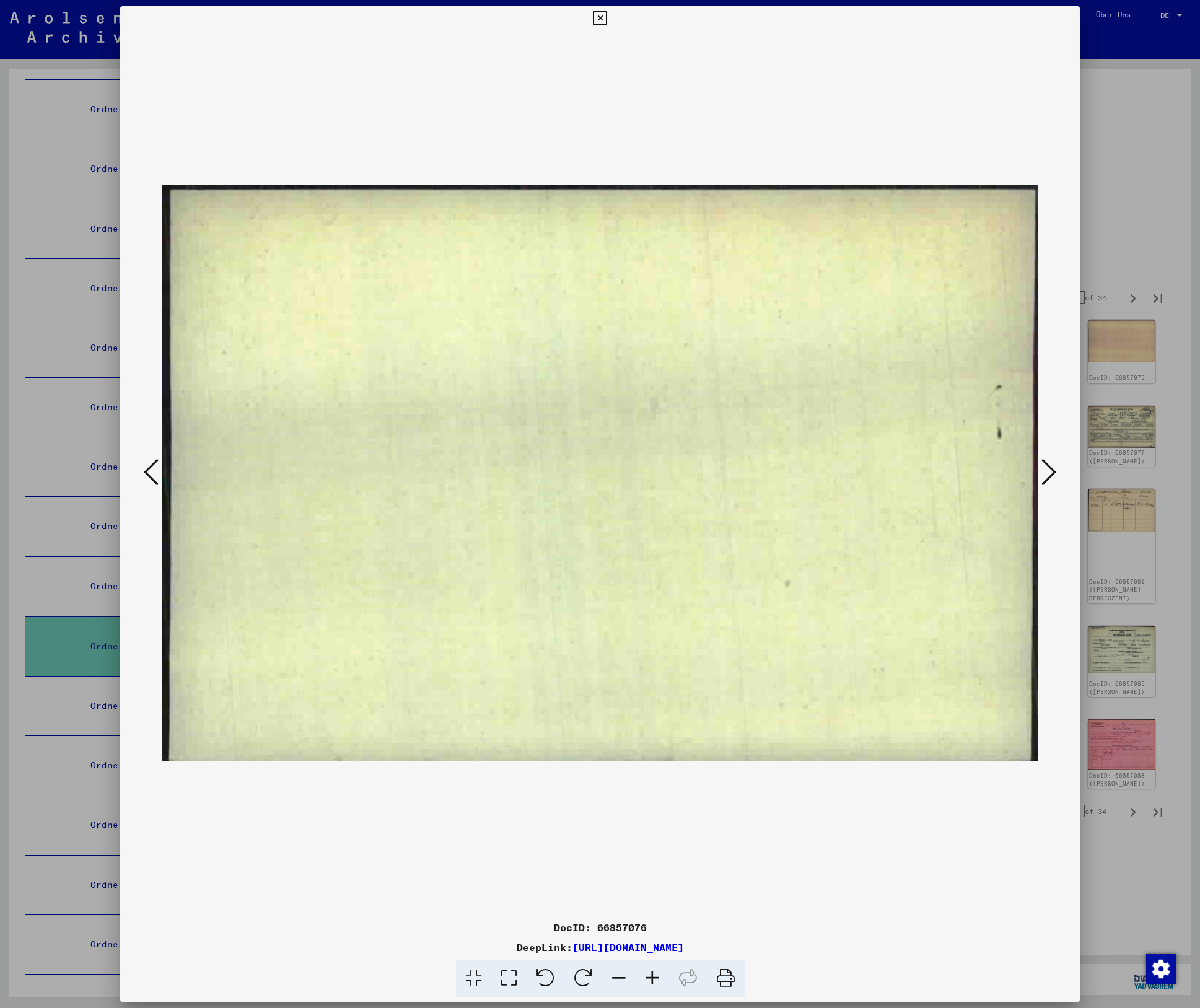
click at [1046, 467] on icon at bounding box center [1049, 472] width 15 height 30
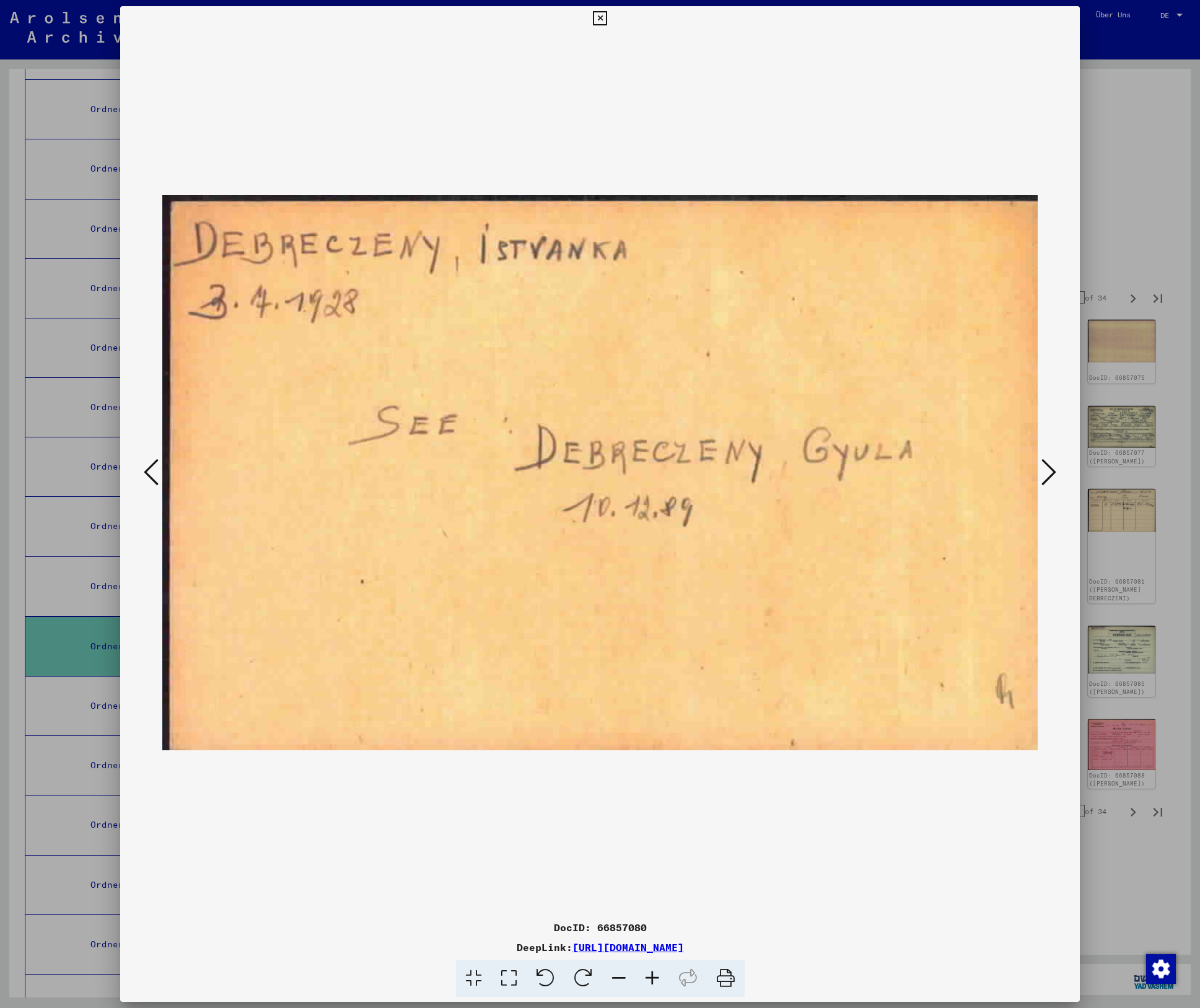
click at [1046, 467] on icon at bounding box center [1049, 472] width 15 height 30
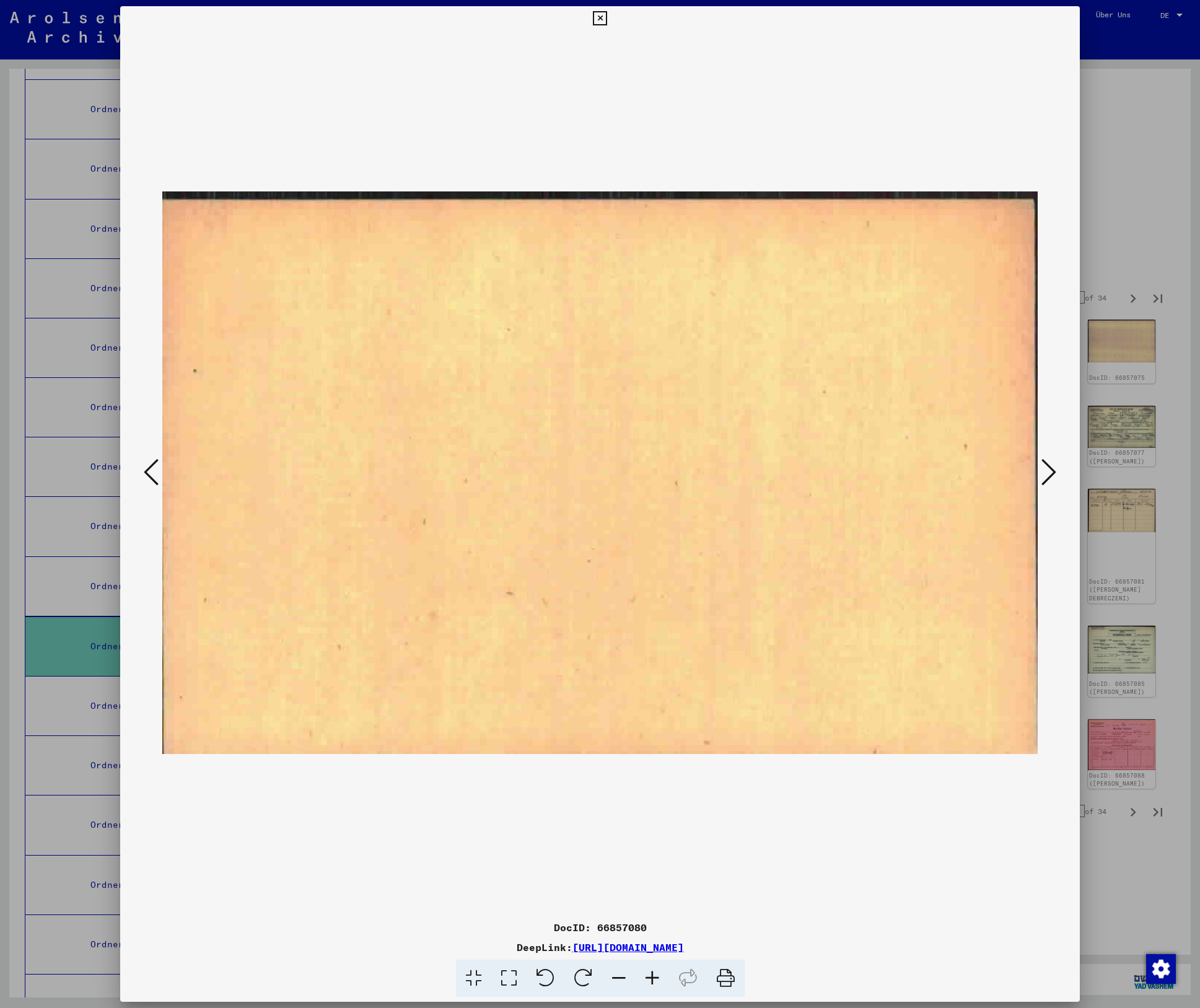
click at [1046, 467] on icon at bounding box center [1049, 472] width 15 height 30
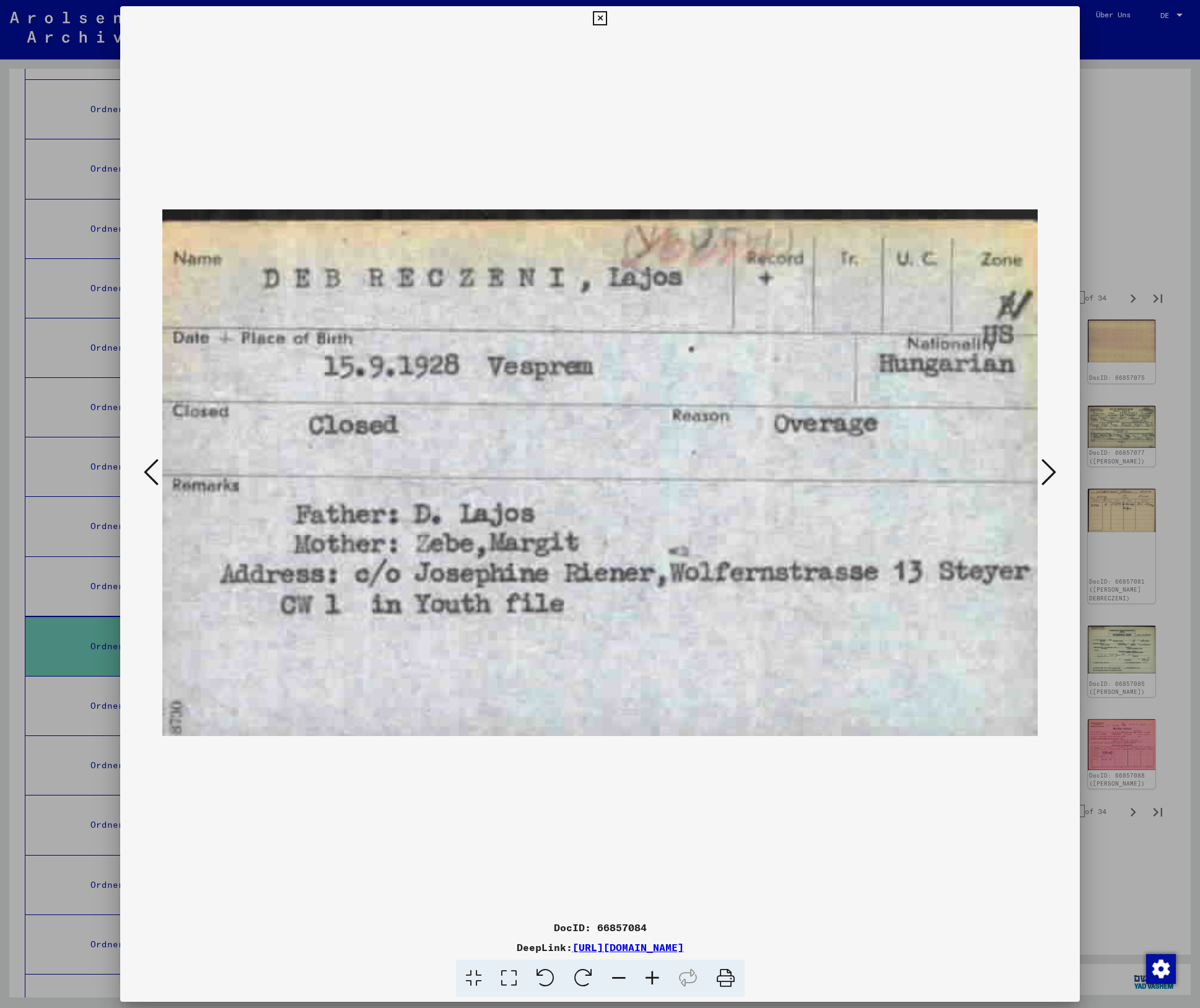
click at [1046, 467] on icon at bounding box center [1049, 472] width 15 height 30
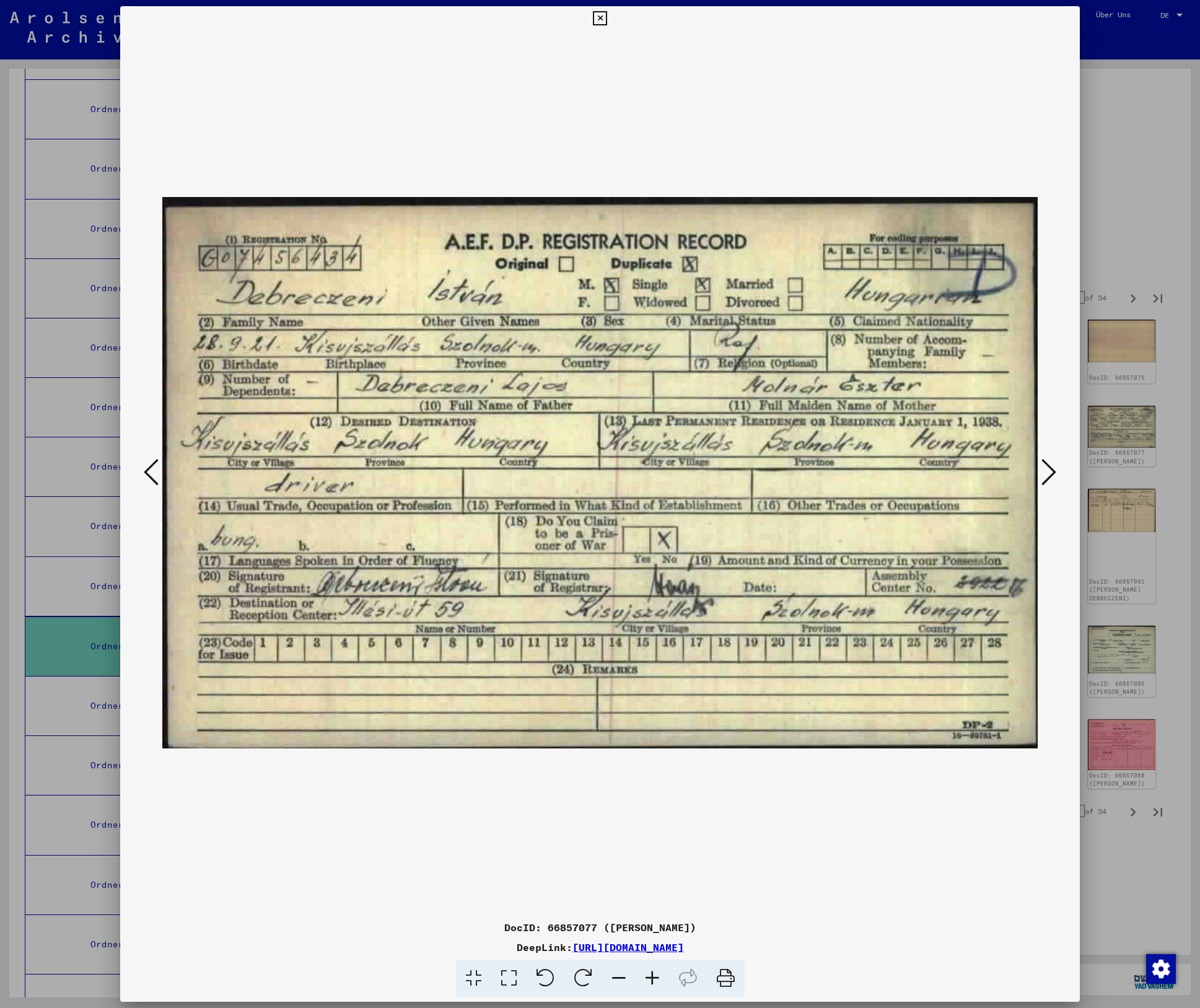
click at [1046, 463] on icon at bounding box center [1049, 472] width 15 height 30
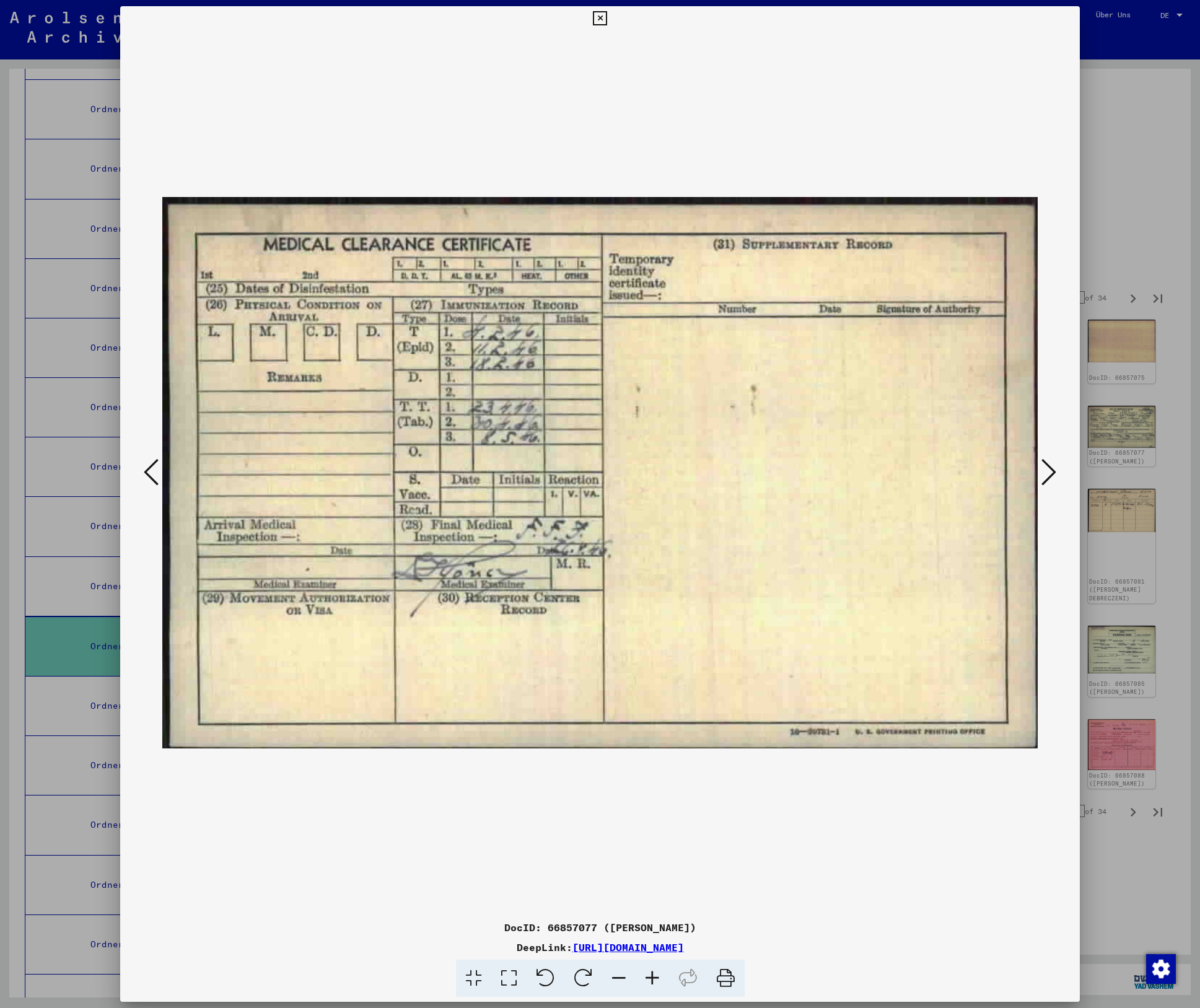
click at [1046, 463] on icon at bounding box center [1049, 472] width 15 height 30
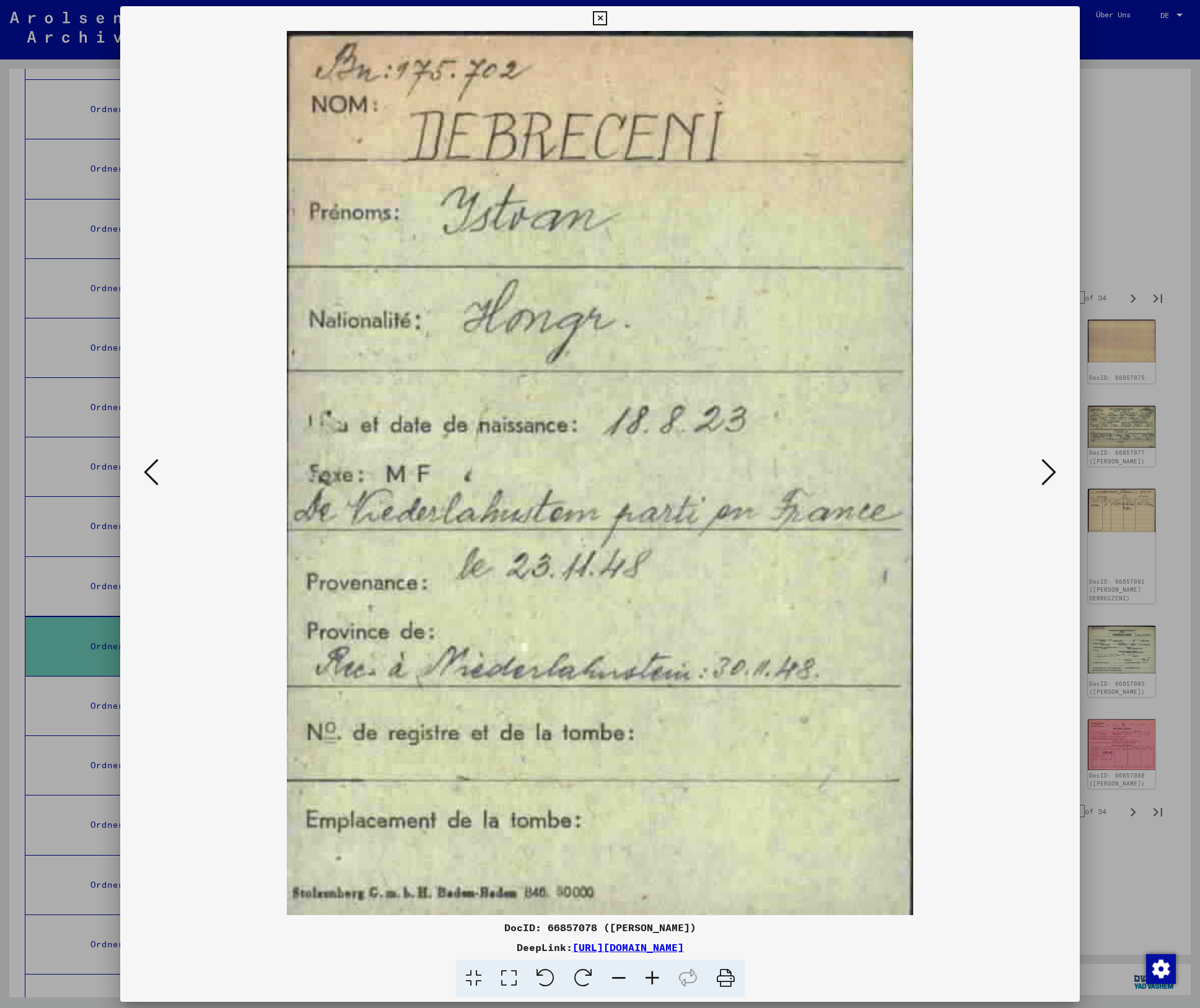
click at [1046, 463] on icon at bounding box center [1049, 472] width 15 height 30
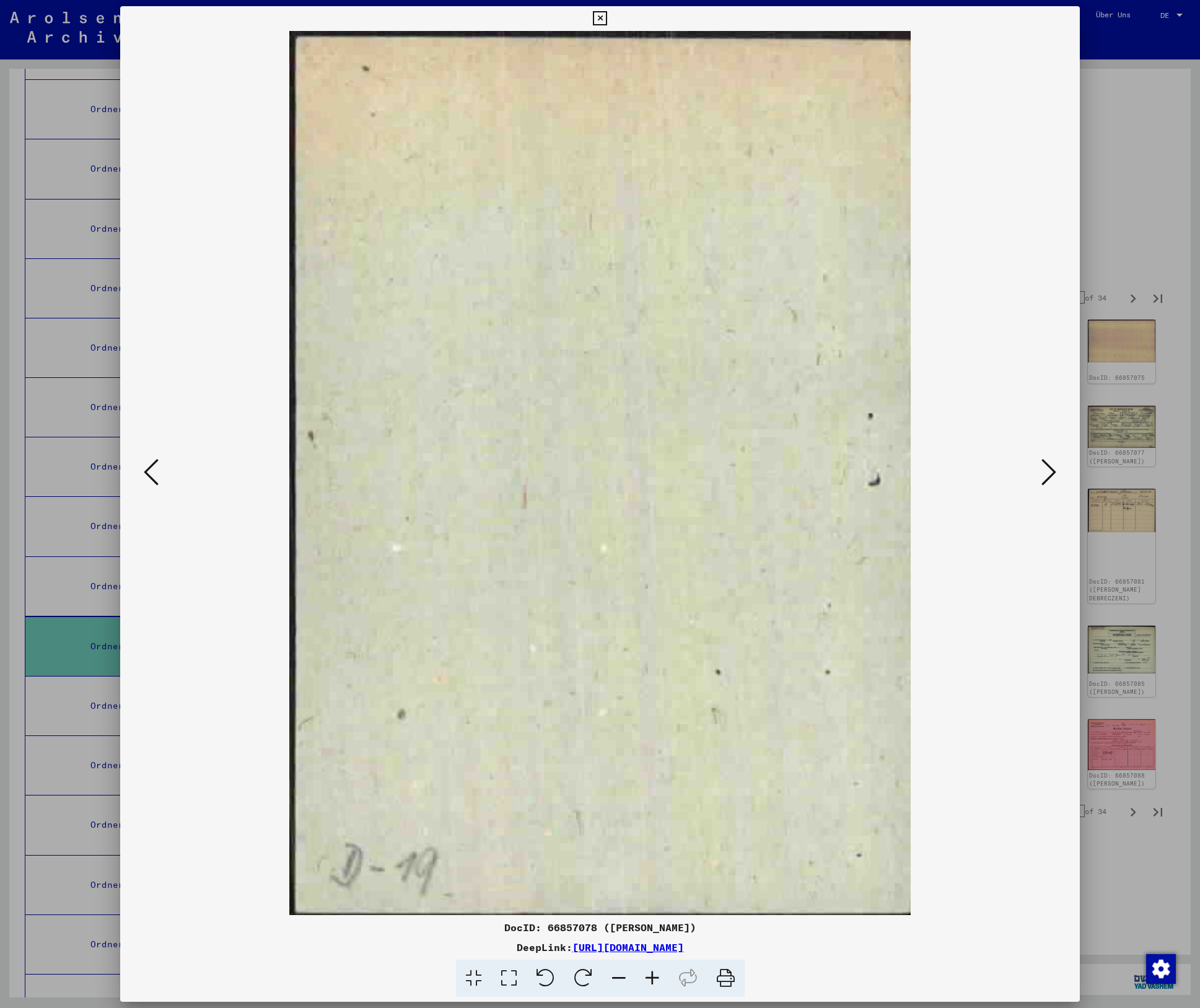
click at [1046, 463] on icon at bounding box center [1049, 472] width 15 height 30
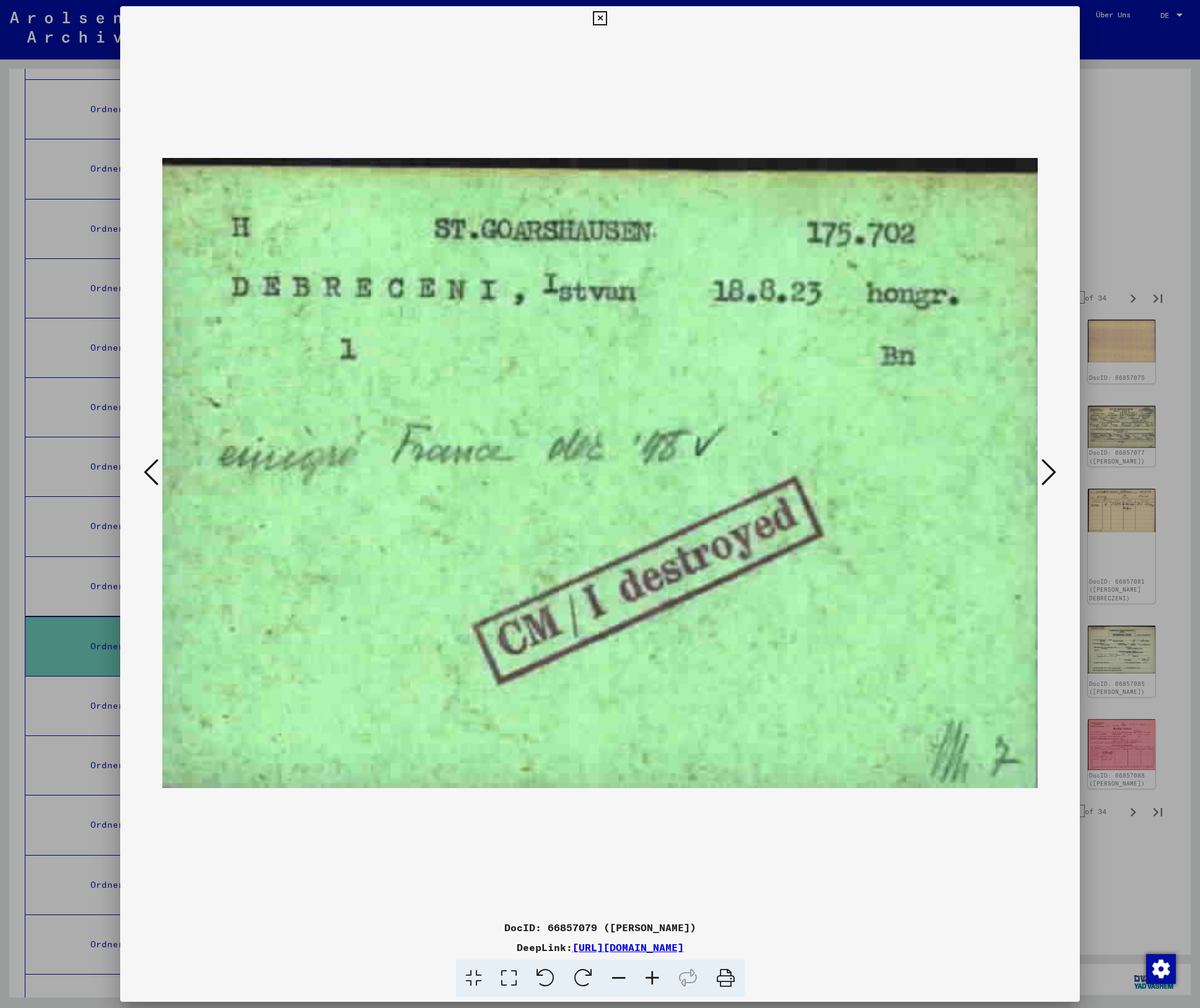
click at [1046, 463] on icon at bounding box center [1049, 472] width 15 height 30
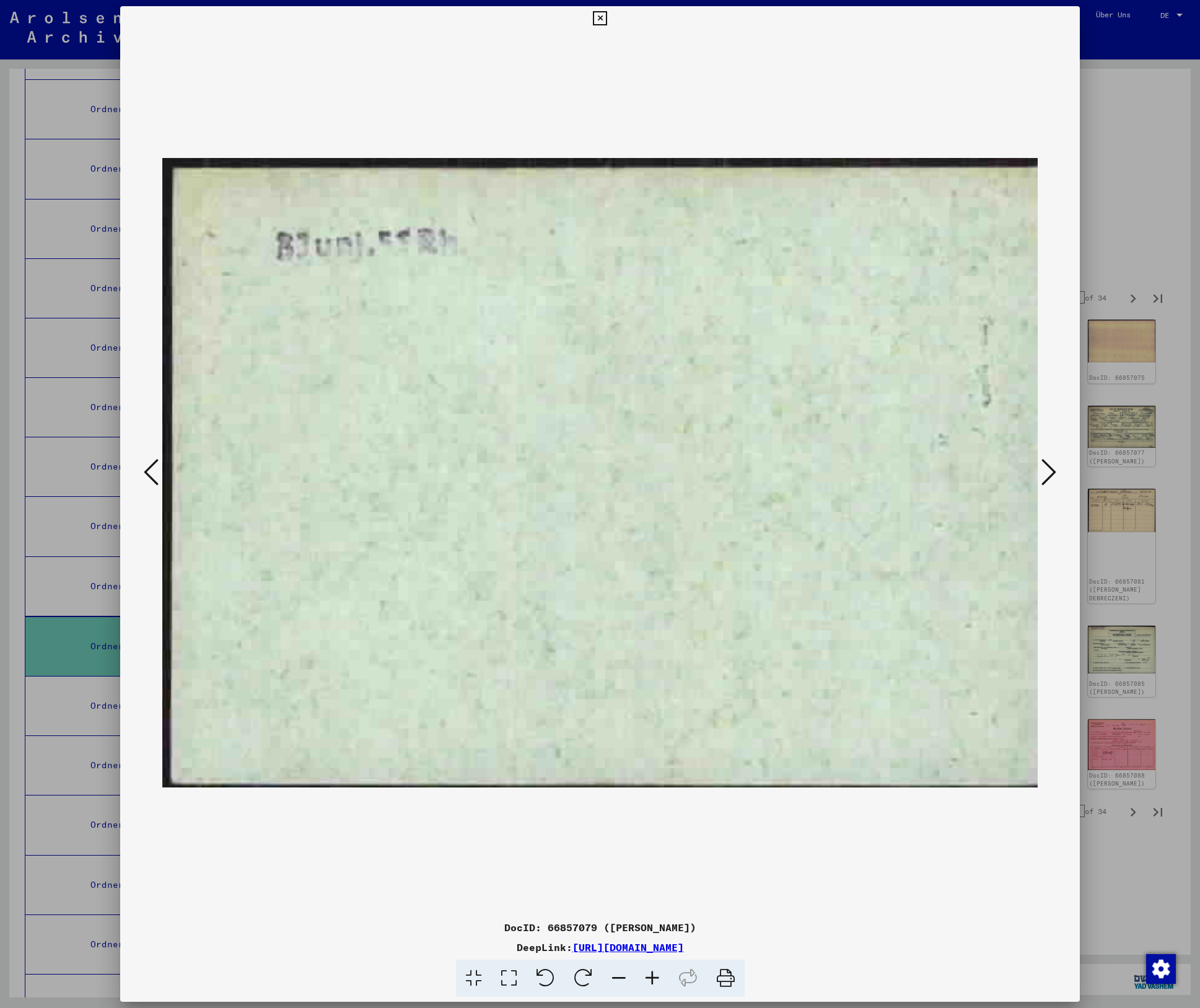
click at [1046, 463] on icon at bounding box center [1049, 472] width 15 height 30
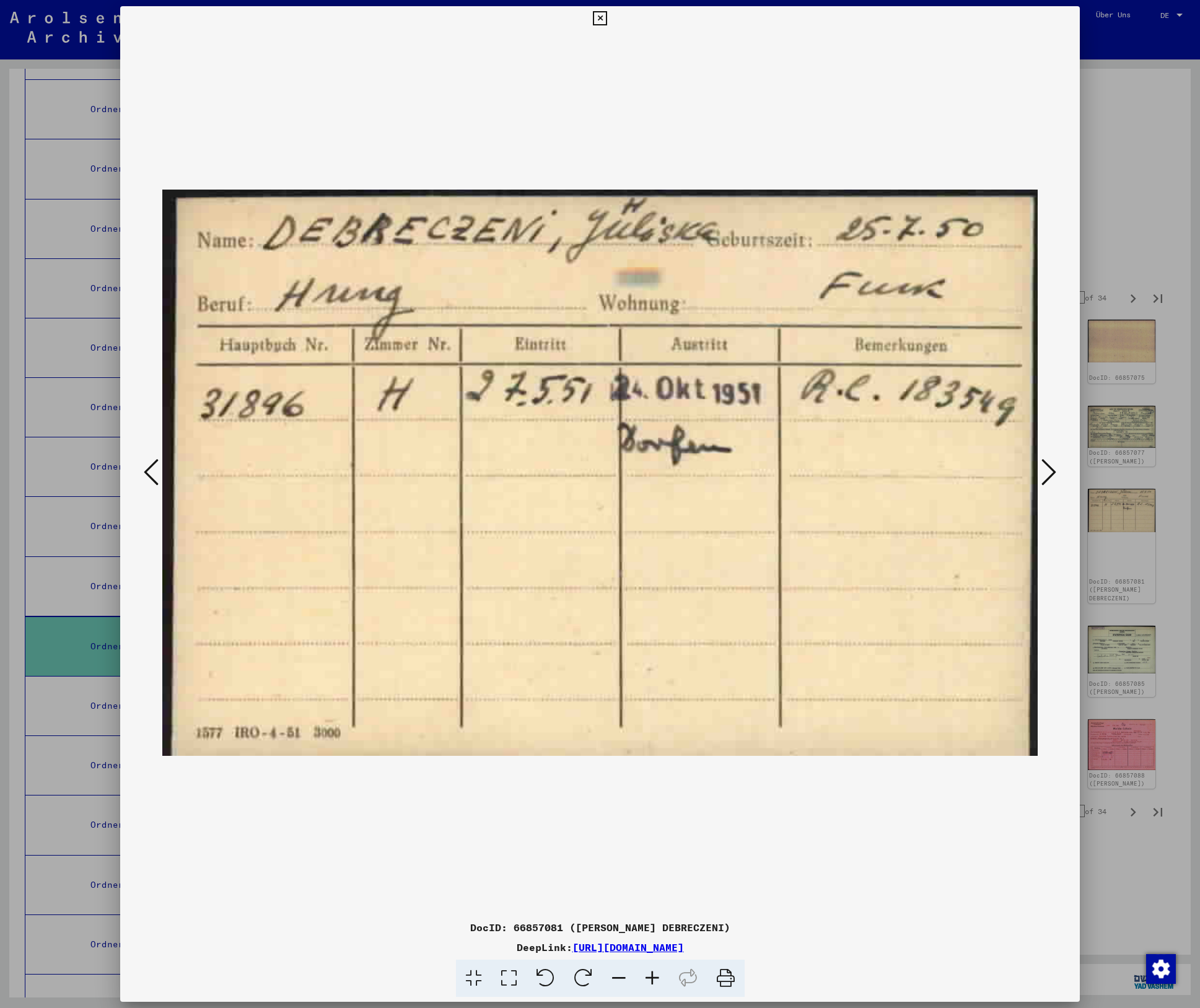
click at [1046, 463] on icon at bounding box center [1049, 472] width 15 height 30
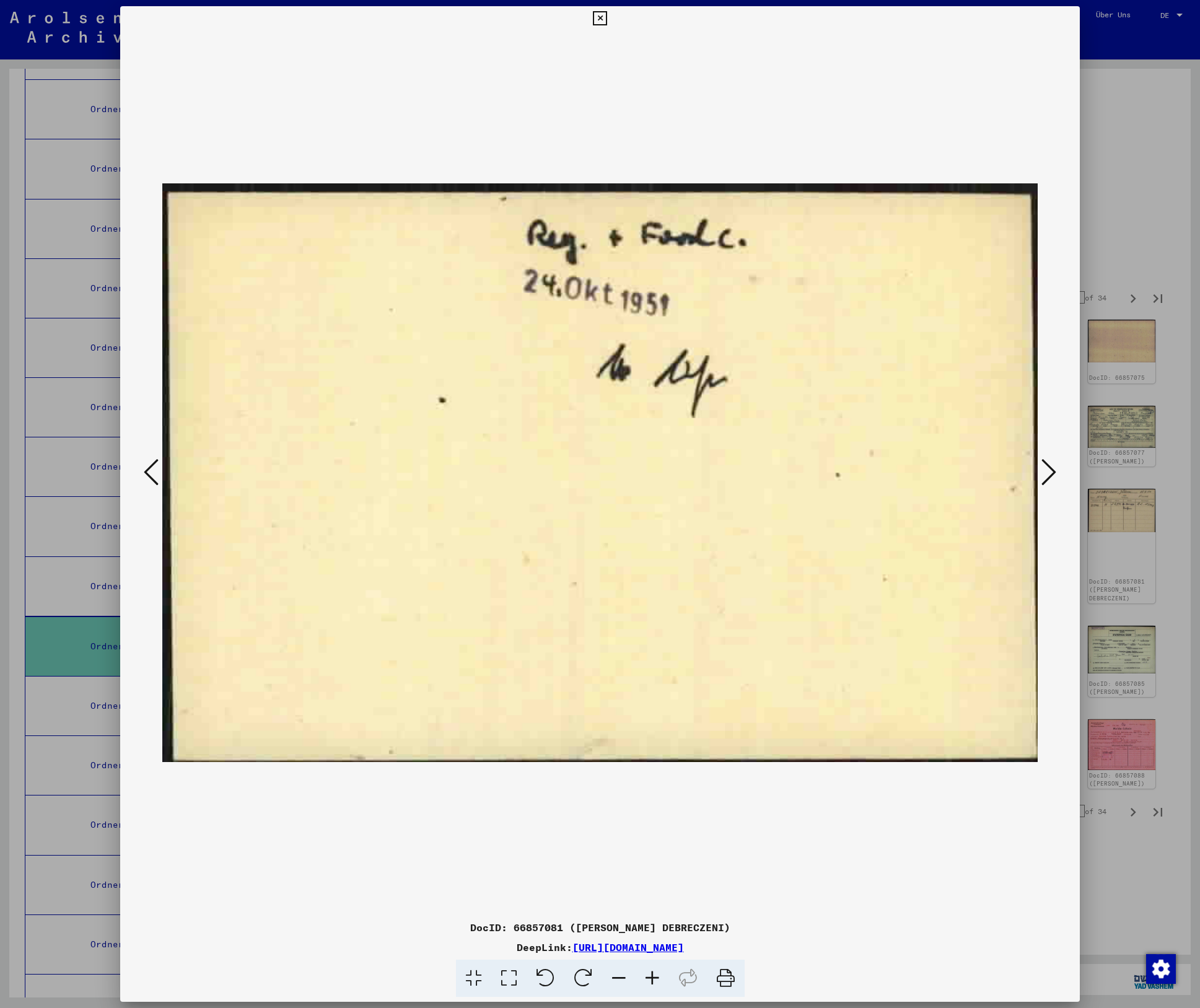
click at [1046, 463] on icon at bounding box center [1049, 472] width 15 height 30
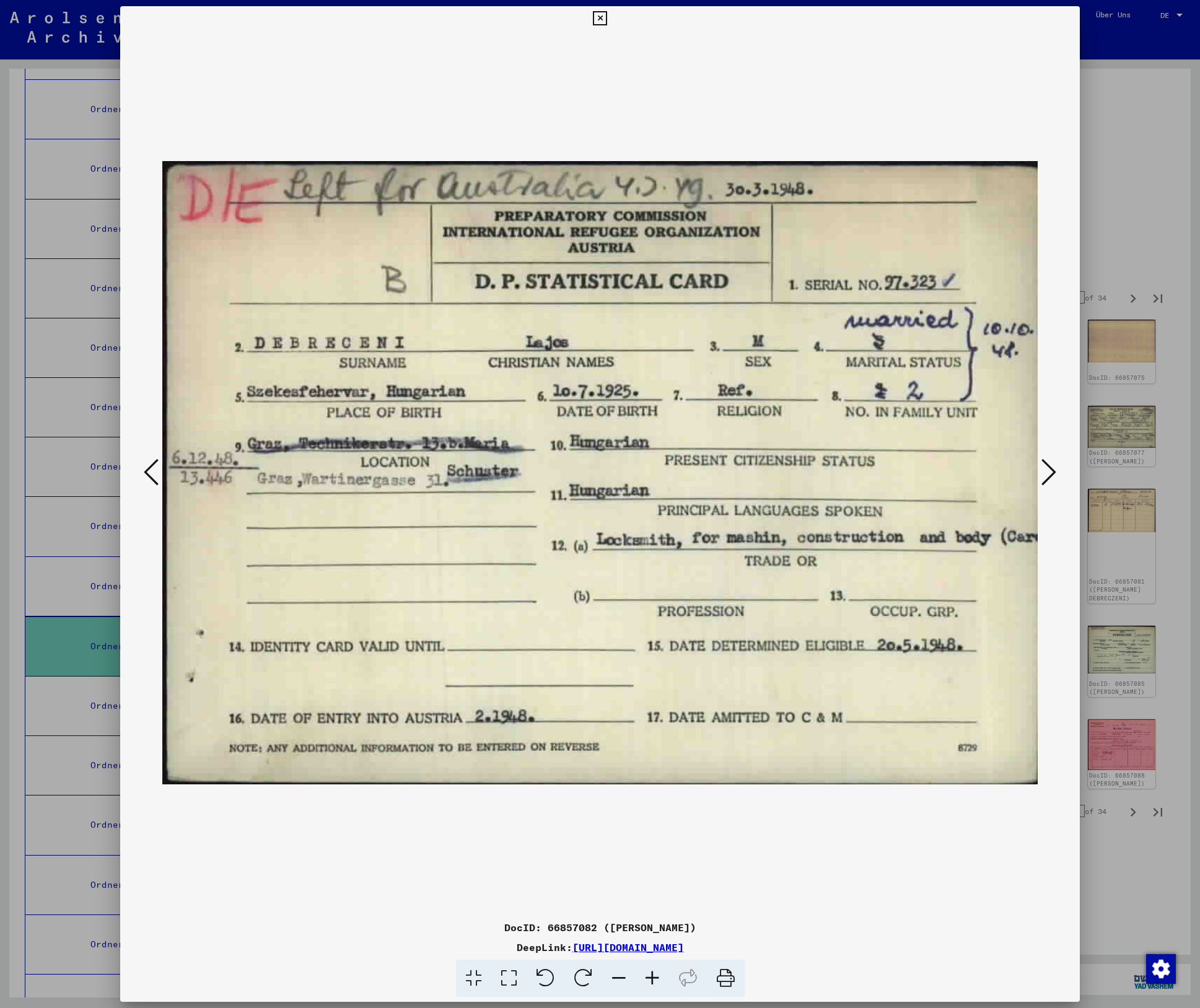
click at [1046, 463] on icon at bounding box center [1049, 472] width 15 height 30
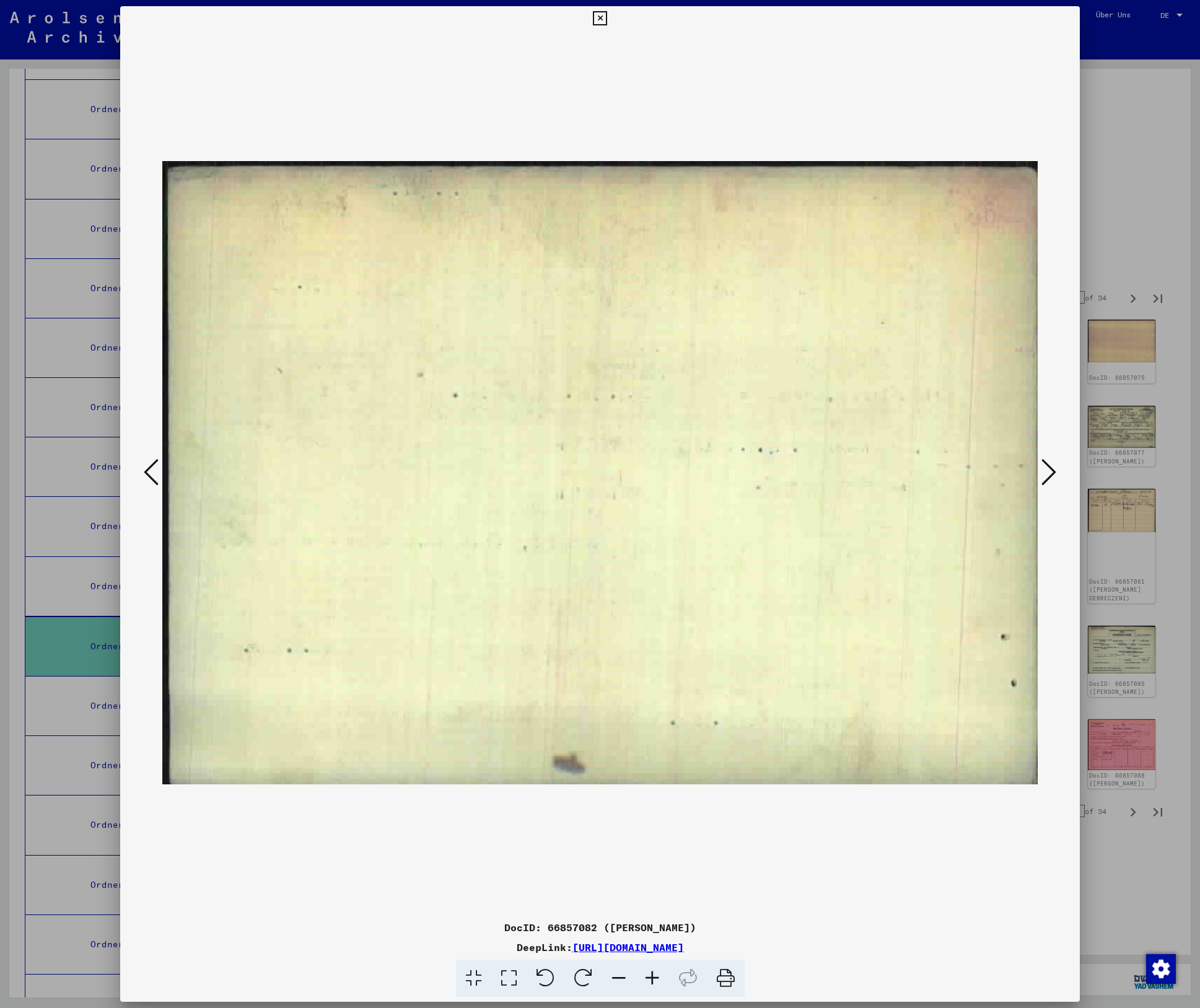
click at [1046, 463] on icon at bounding box center [1049, 472] width 15 height 30
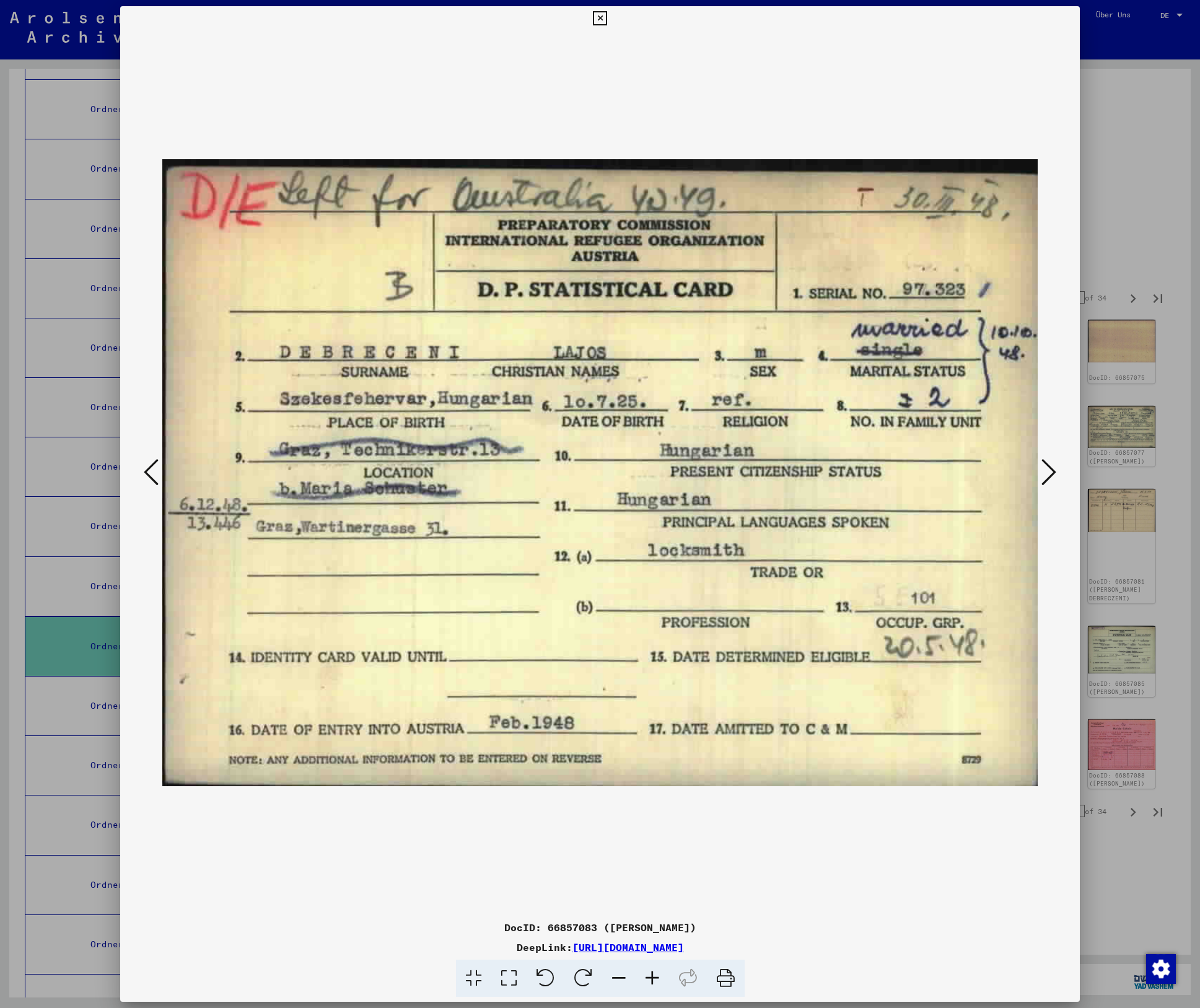
click at [1046, 463] on icon at bounding box center [1049, 472] width 15 height 30
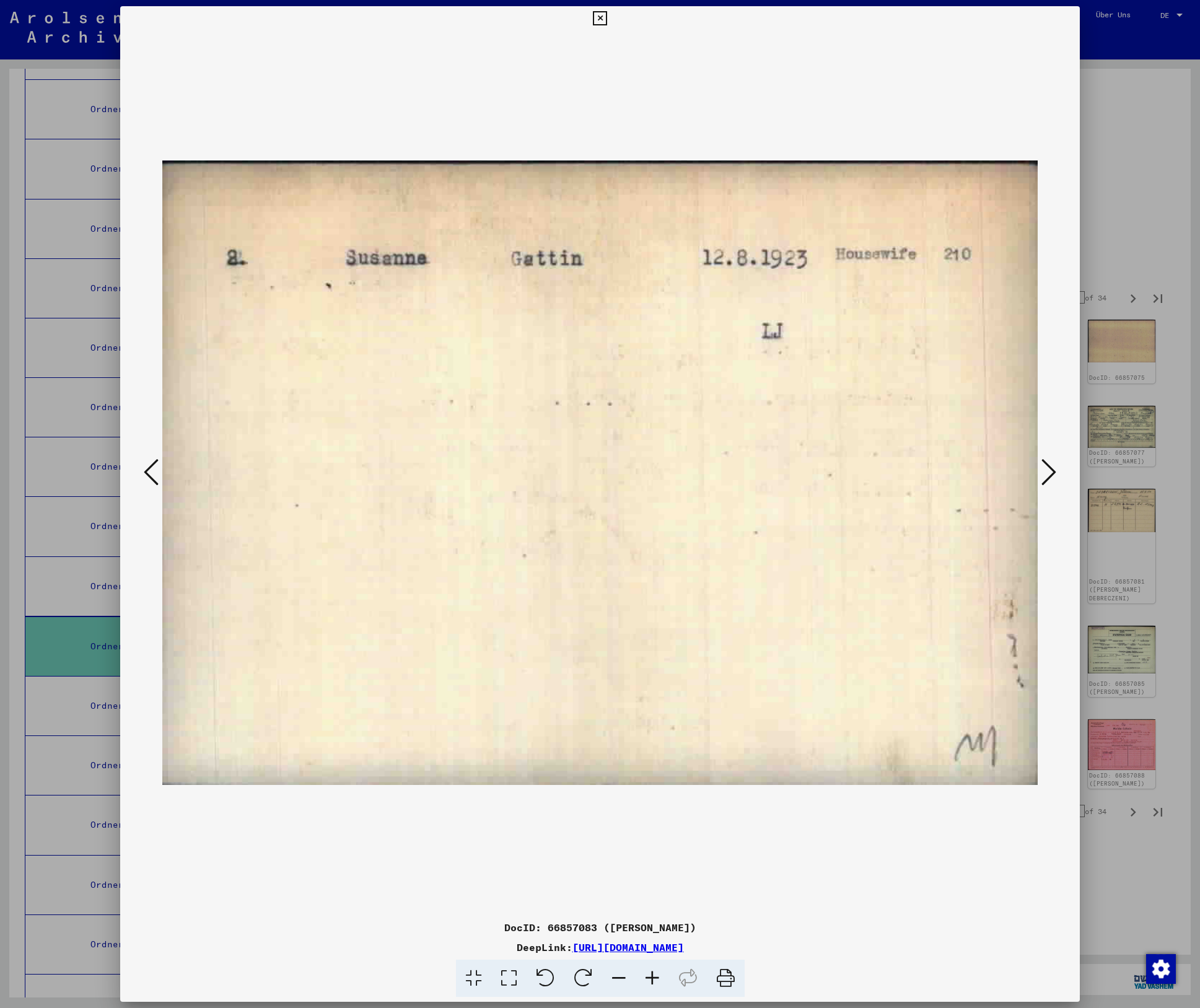
click at [1046, 463] on icon at bounding box center [1049, 472] width 15 height 30
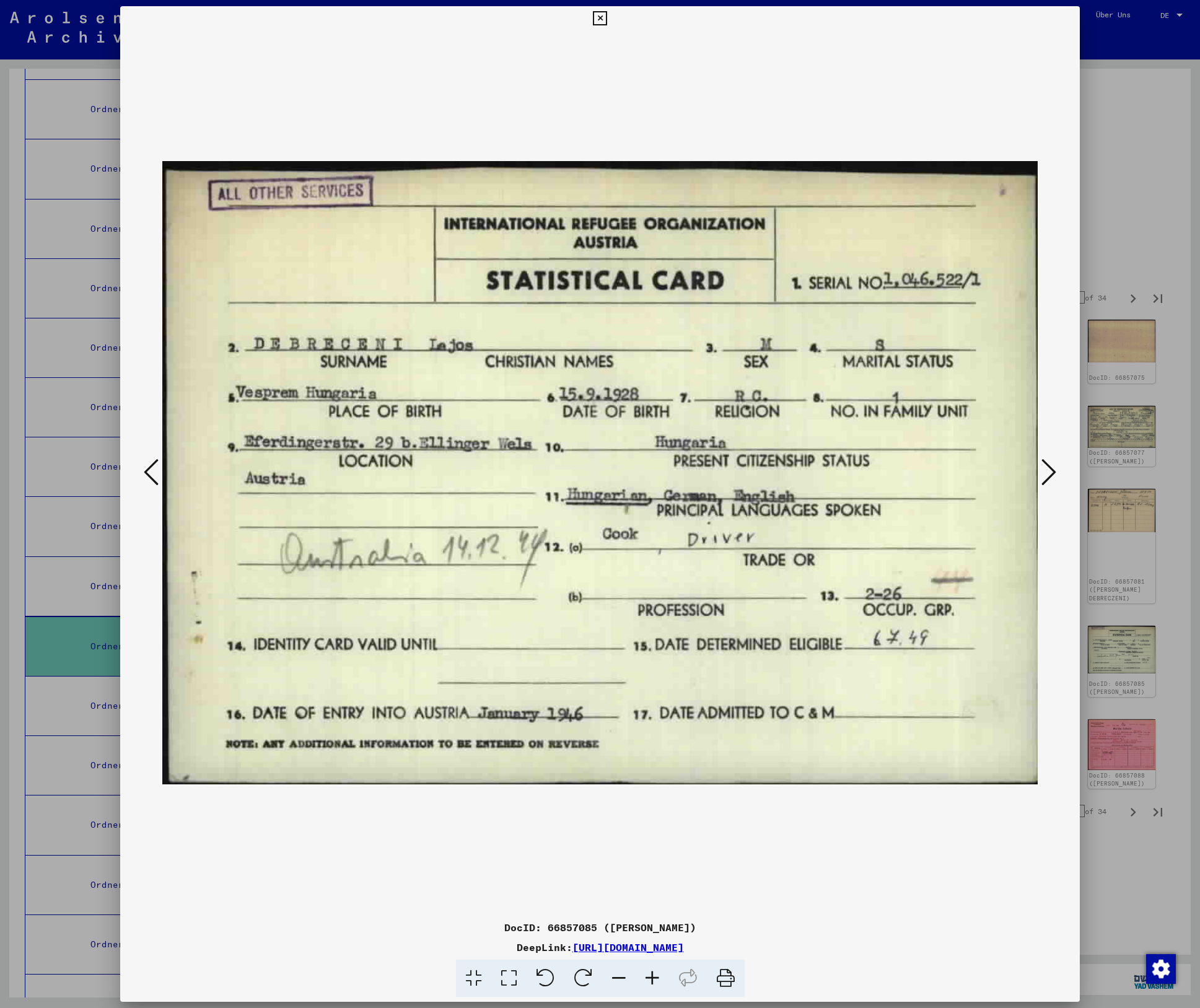
click at [1046, 463] on icon at bounding box center [1049, 472] width 15 height 30
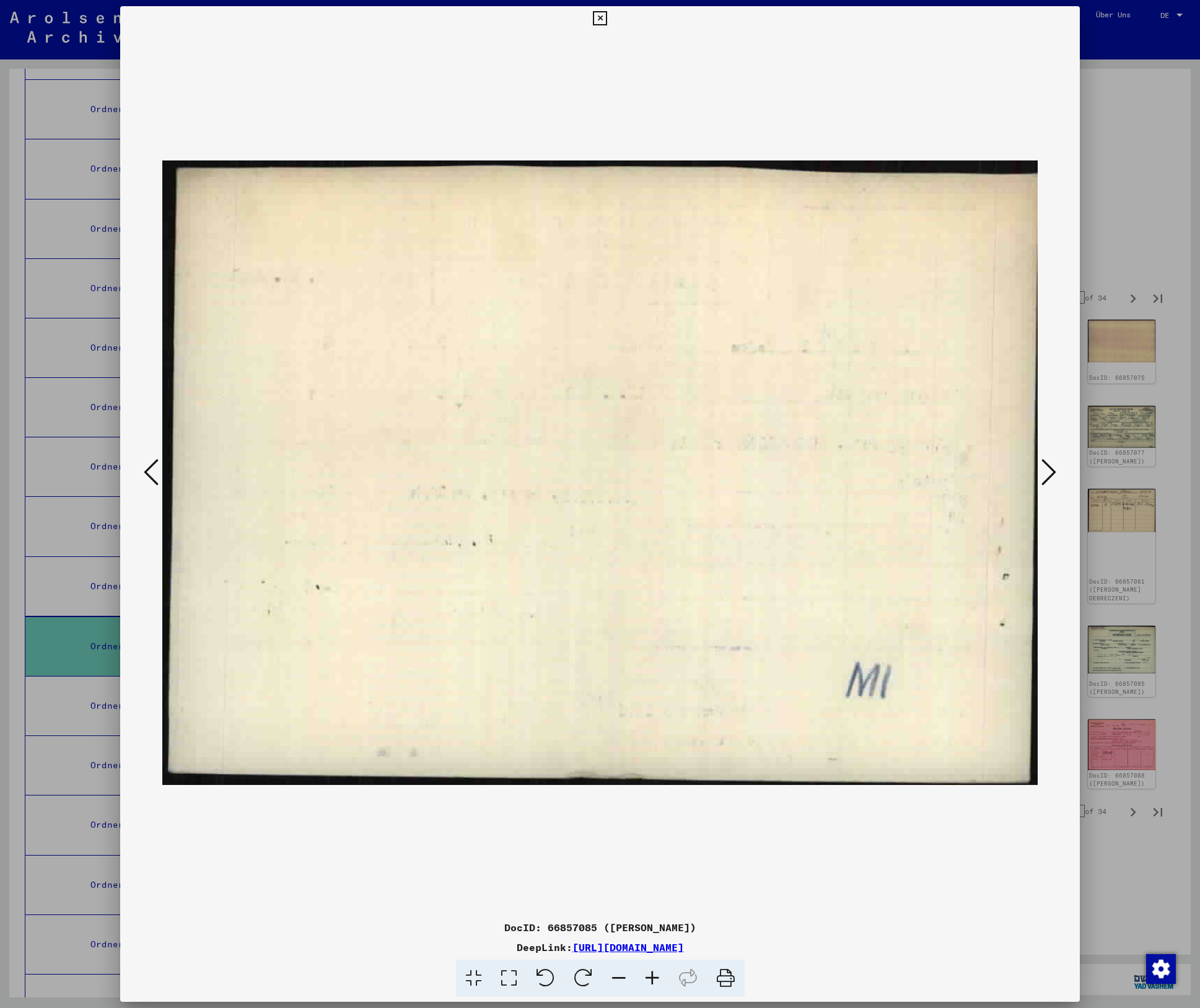
click at [1046, 463] on icon at bounding box center [1049, 472] width 15 height 30
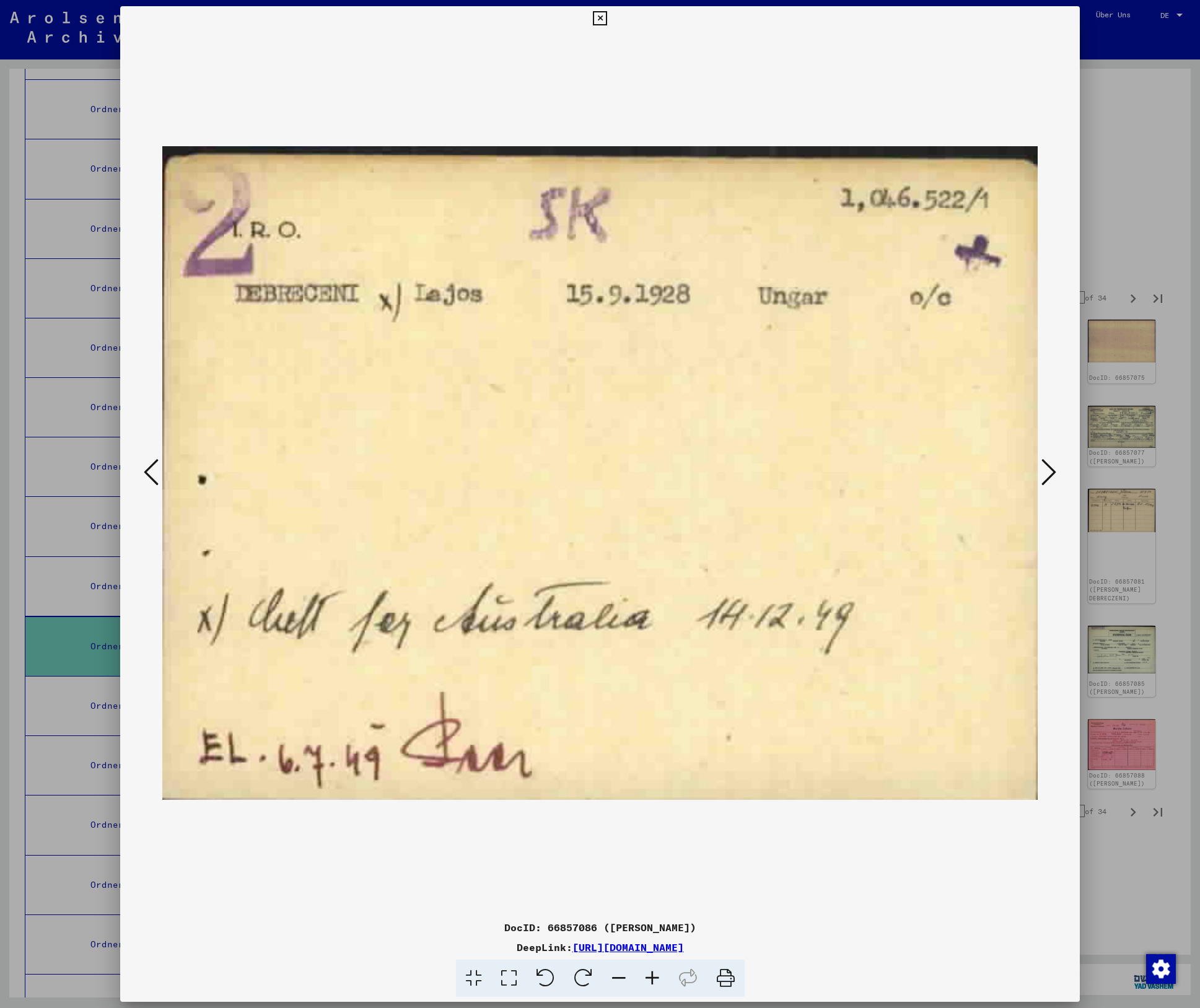
click at [1046, 463] on icon at bounding box center [1049, 472] width 15 height 30
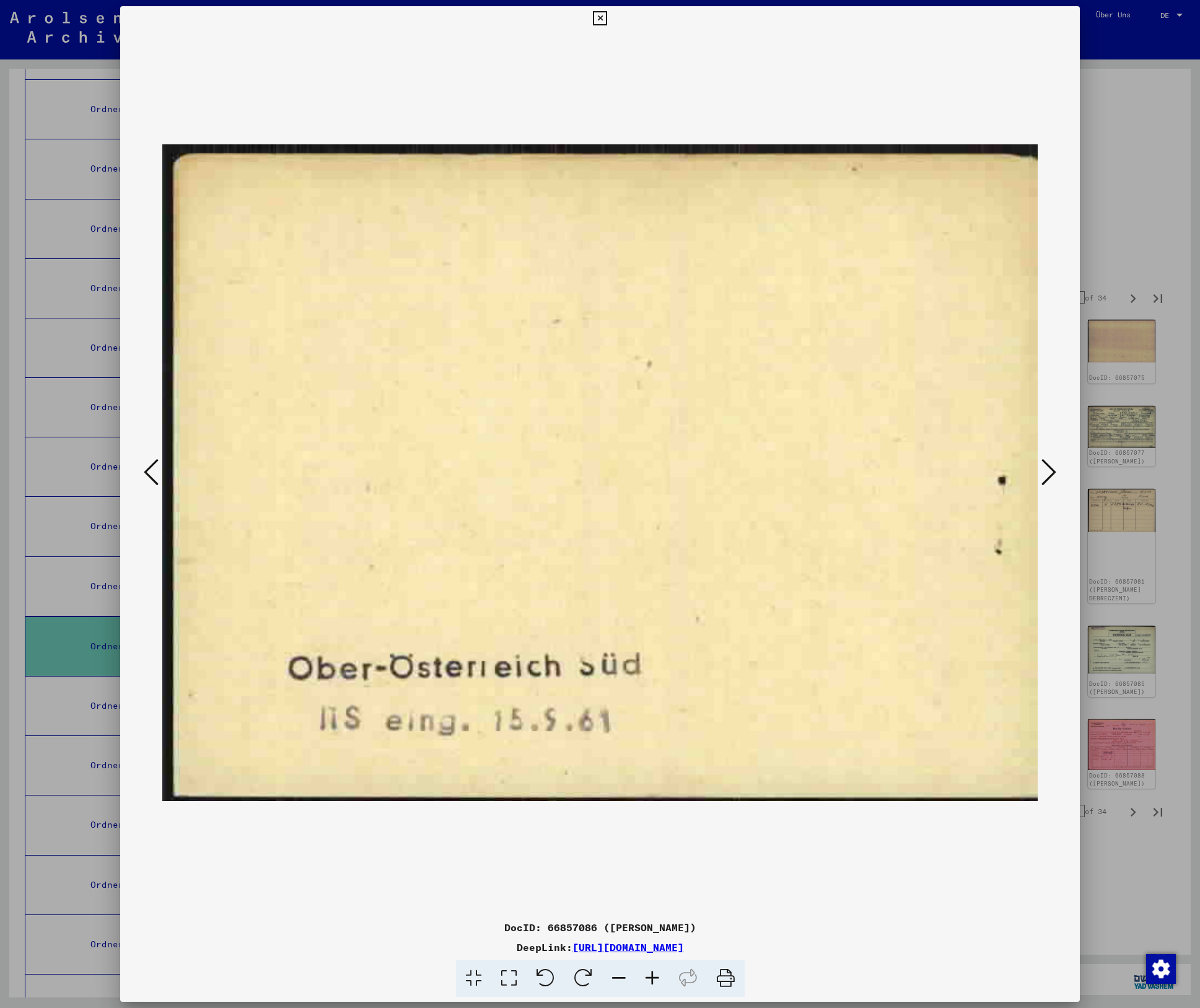
click at [1046, 463] on icon at bounding box center [1049, 472] width 15 height 30
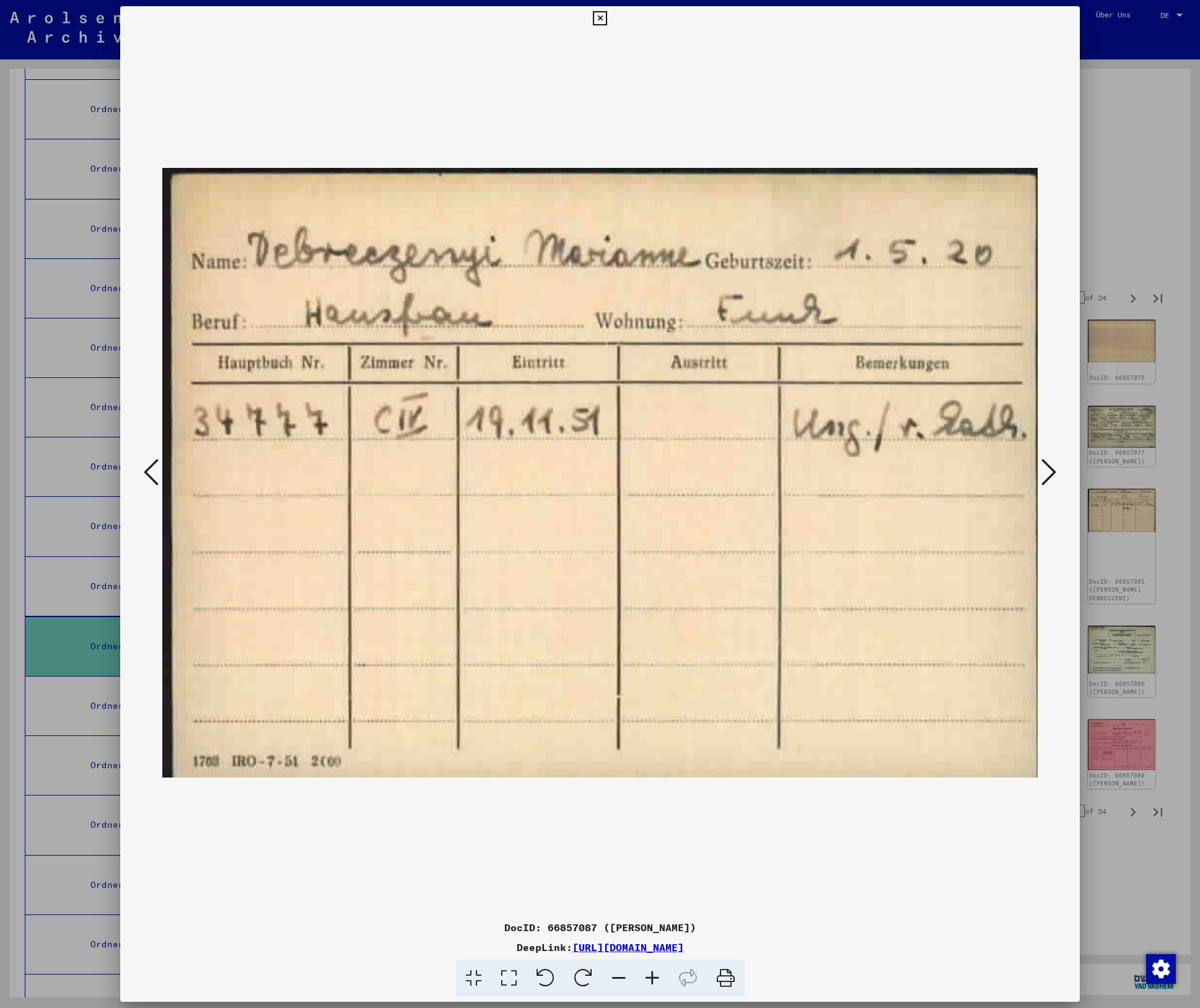
click at [1046, 463] on icon at bounding box center [1049, 472] width 15 height 30
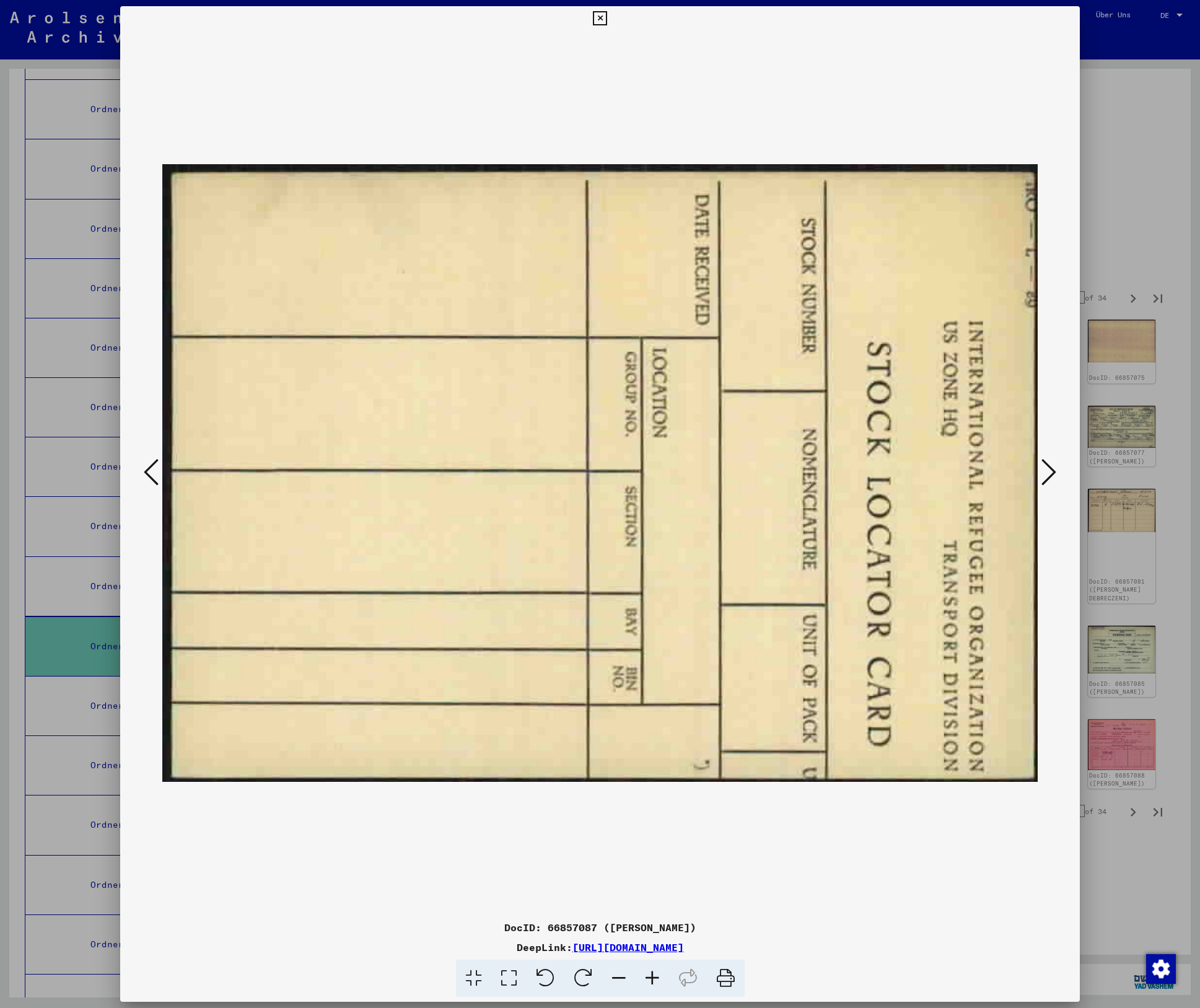
click at [1046, 463] on icon at bounding box center [1049, 472] width 15 height 30
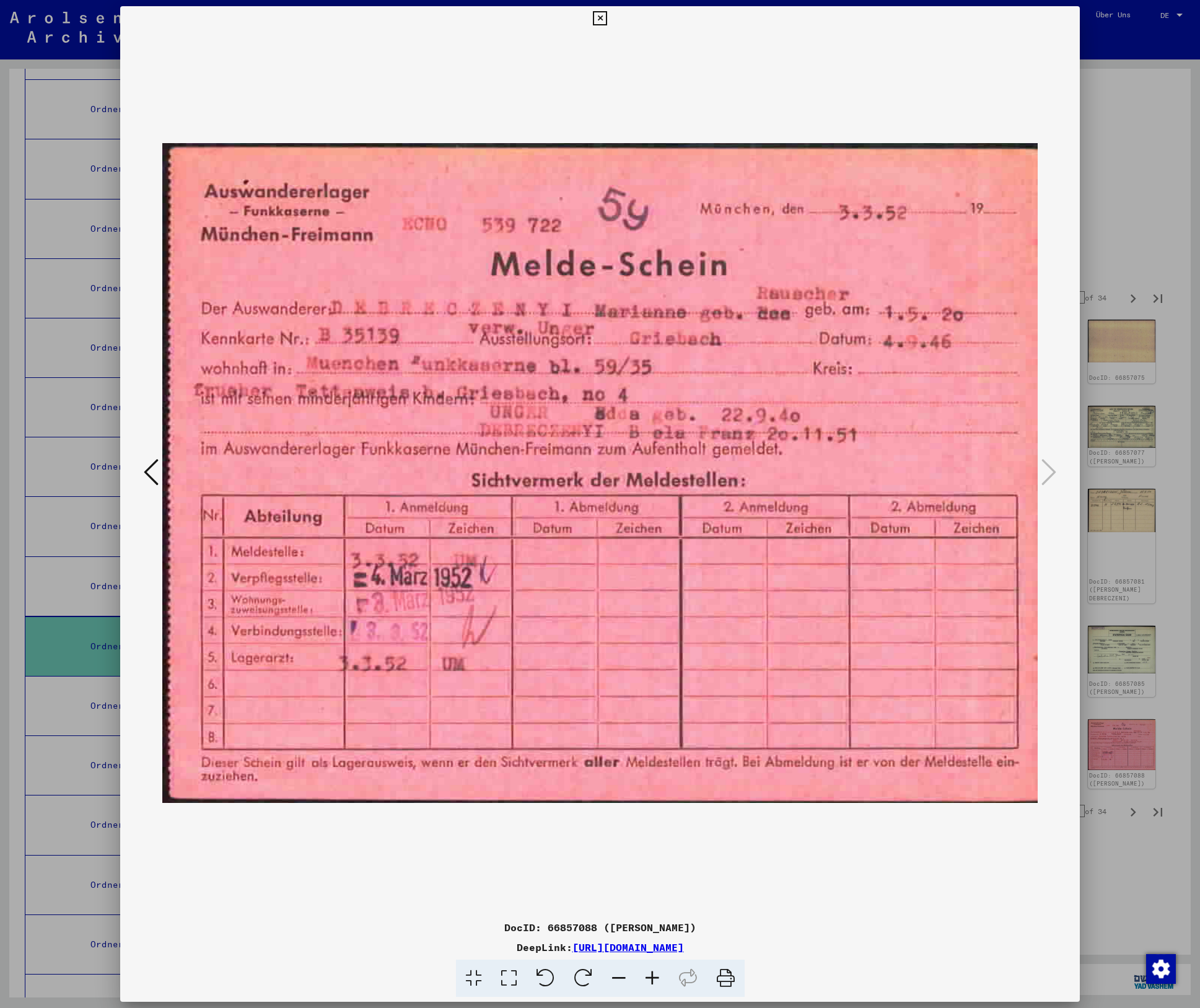
click at [599, 17] on icon at bounding box center [600, 18] width 14 height 15
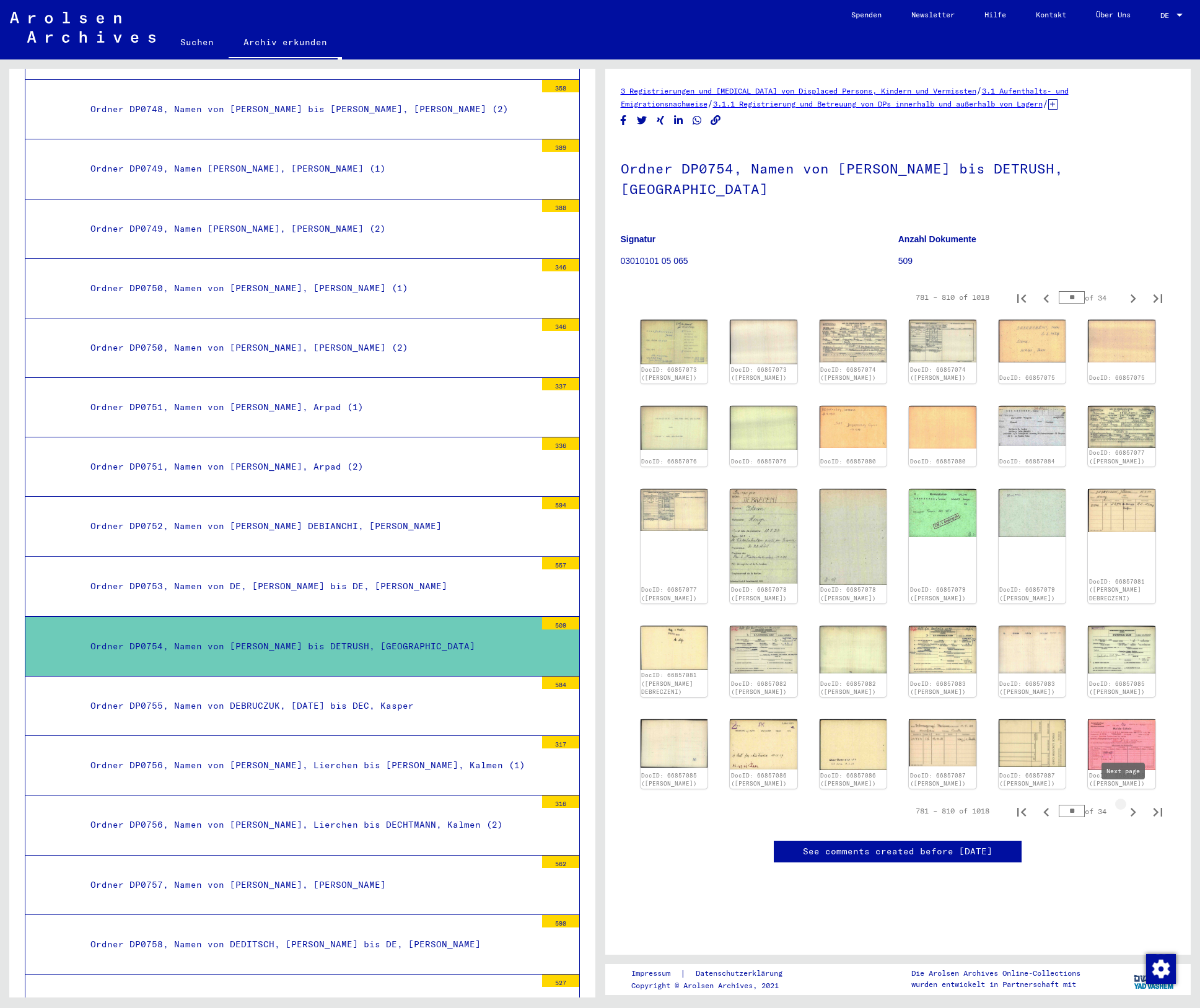
click at [1124, 803] on icon "Next page" at bounding box center [1133, 812] width 18 height 18
type input "**"
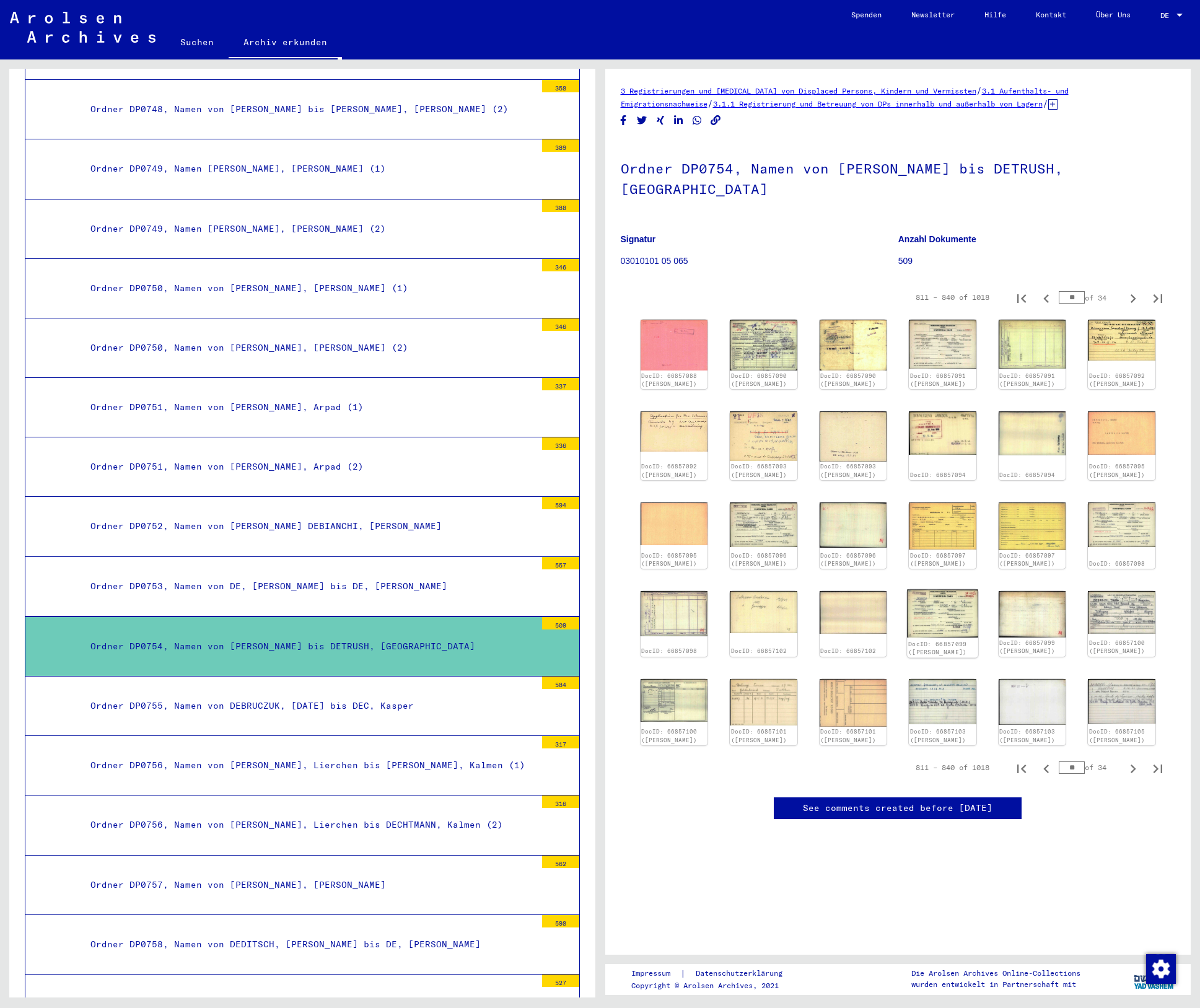
click at [924, 626] on img at bounding box center [943, 614] width 71 height 48
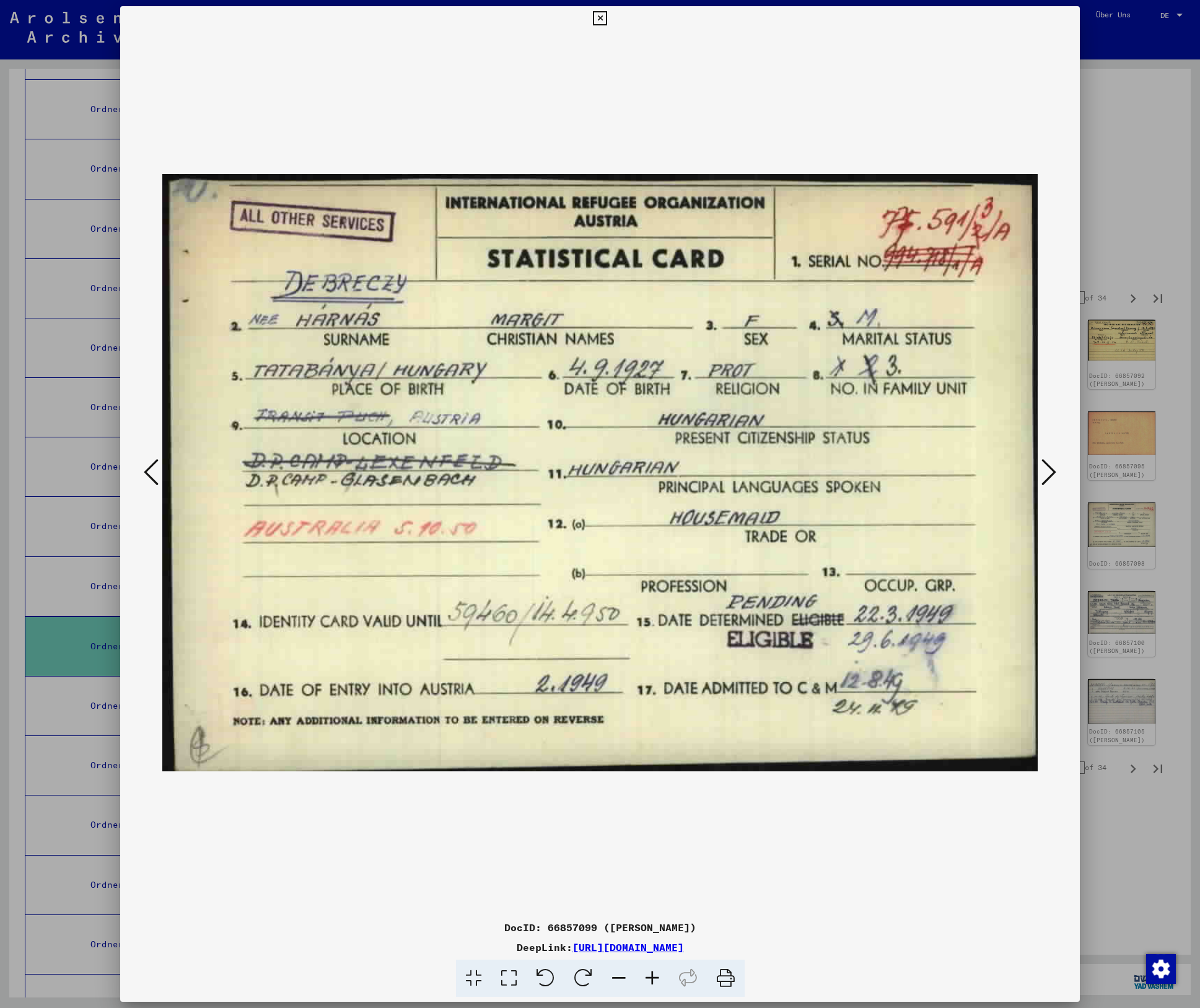
click at [601, 12] on icon at bounding box center [600, 18] width 14 height 15
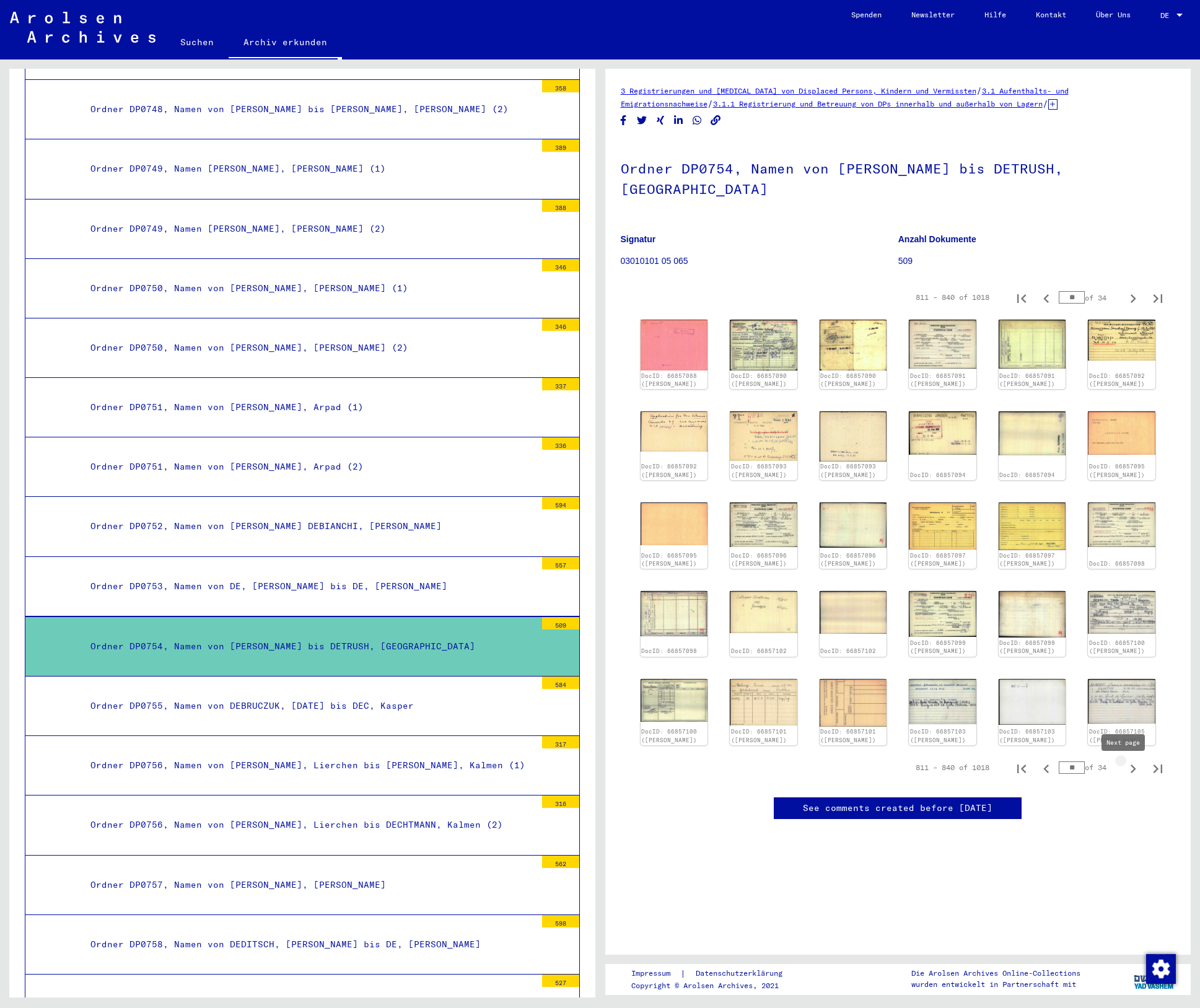
click at [1121, 769] on button "Next page" at bounding box center [1133, 767] width 24 height 24
type input "**"
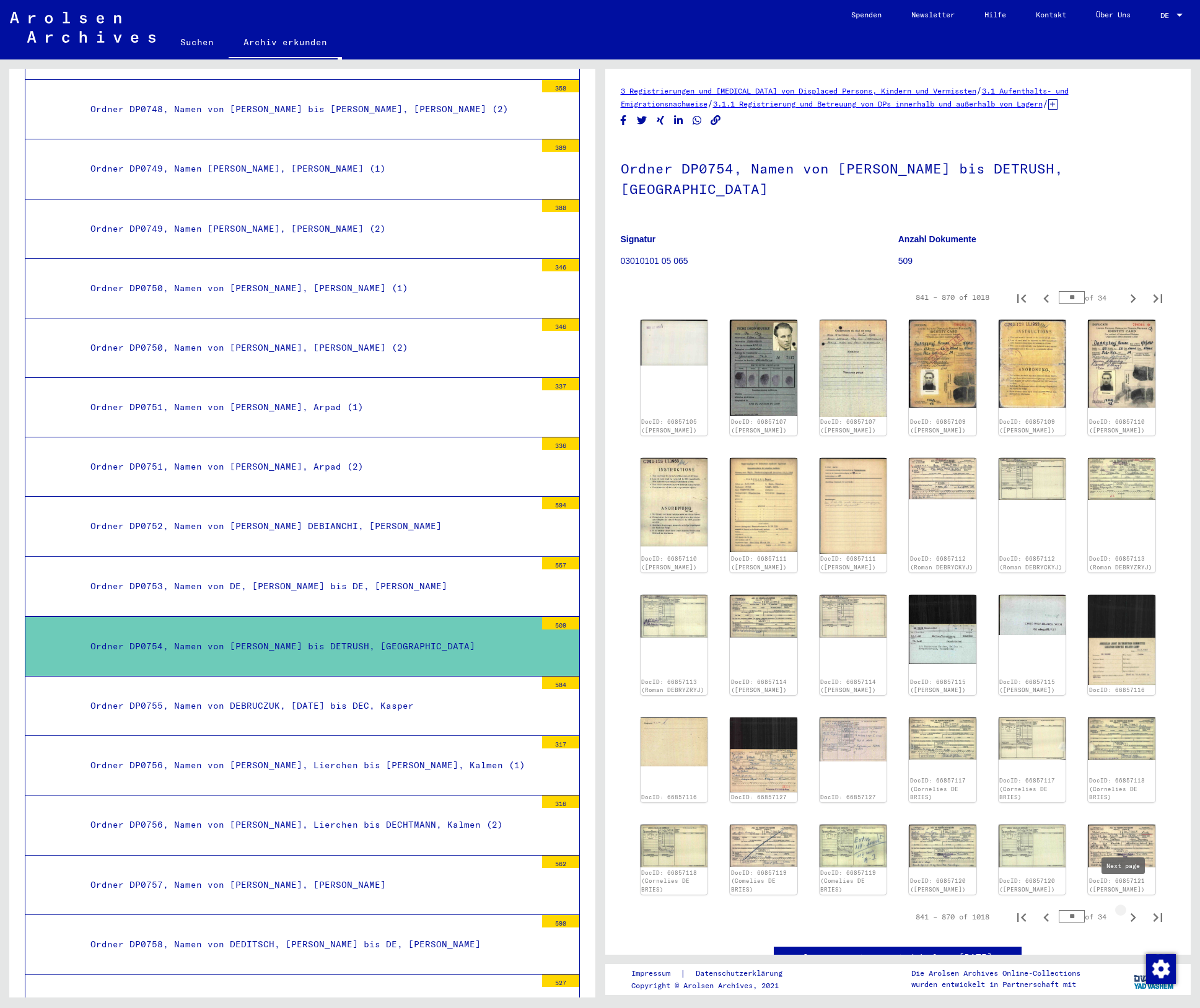
click at [1127, 909] on icon "Next page" at bounding box center [1133, 918] width 18 height 18
type input "**"
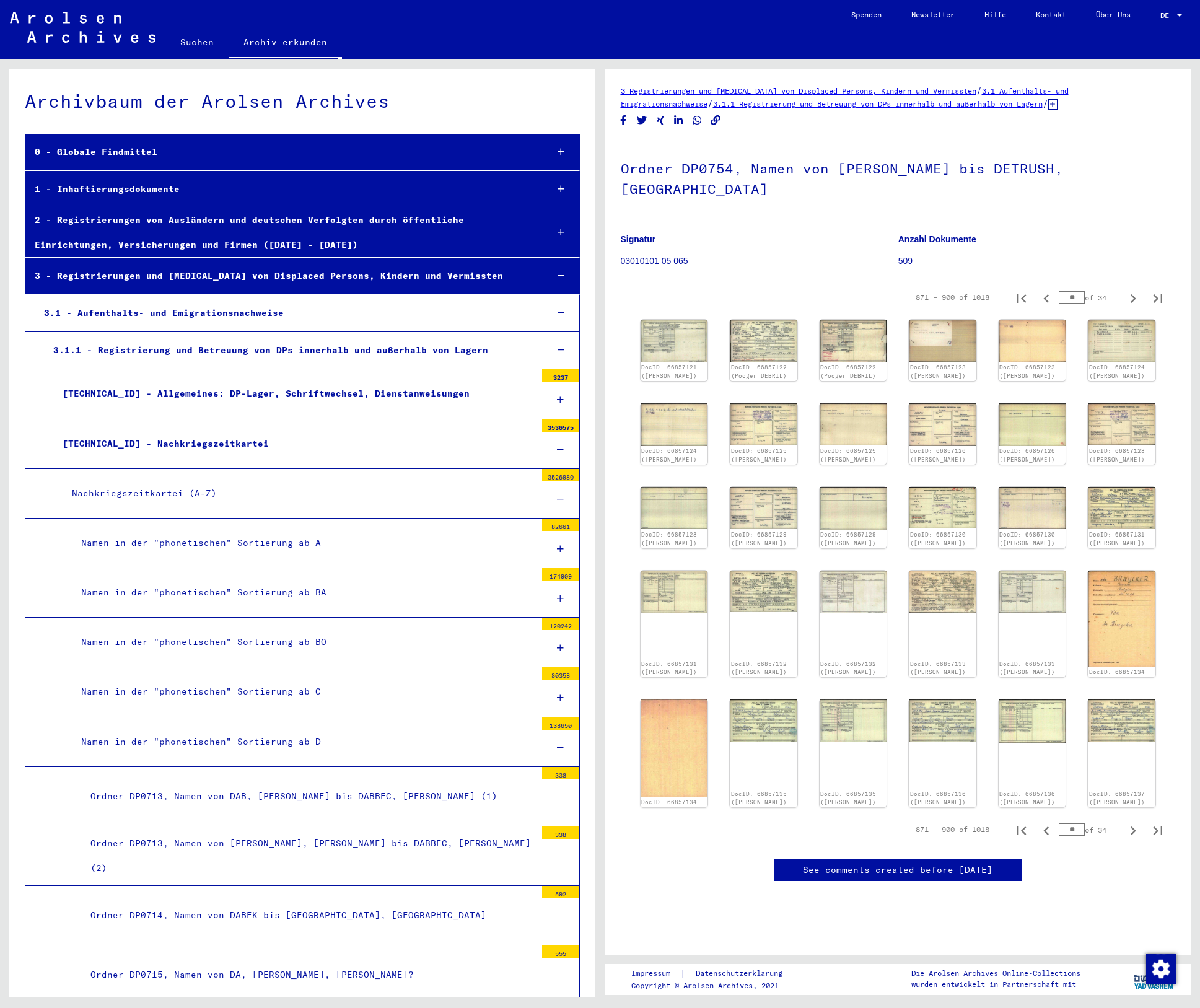
click at [558, 275] on icon at bounding box center [561, 275] width 7 height 9
